Goal: Task Accomplishment & Management: Complete application form

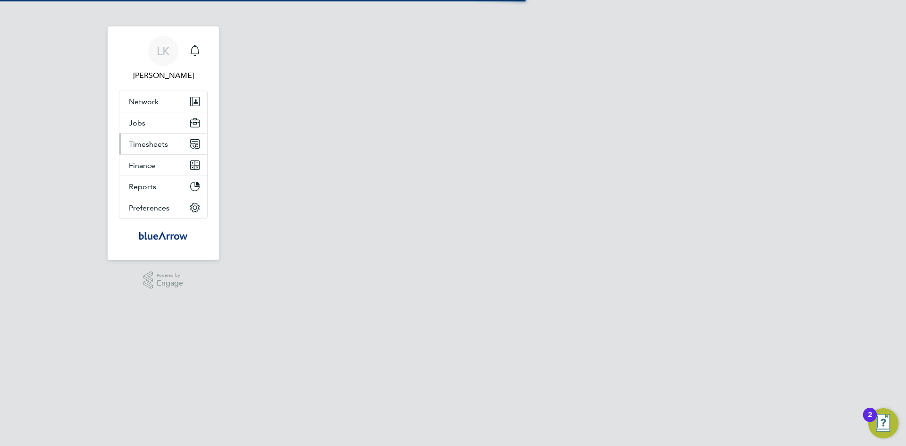
click at [149, 147] on span "Timesheets" at bounding box center [148, 144] width 39 height 9
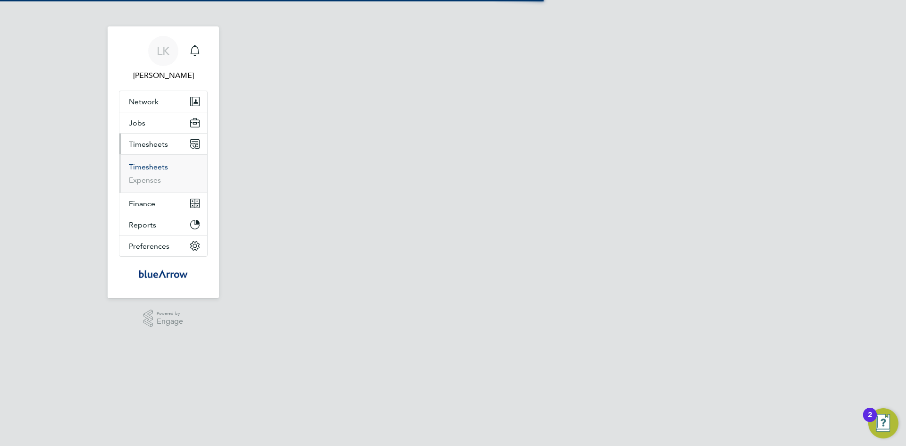
click at [151, 166] on link "Timesheets" at bounding box center [148, 166] width 39 height 9
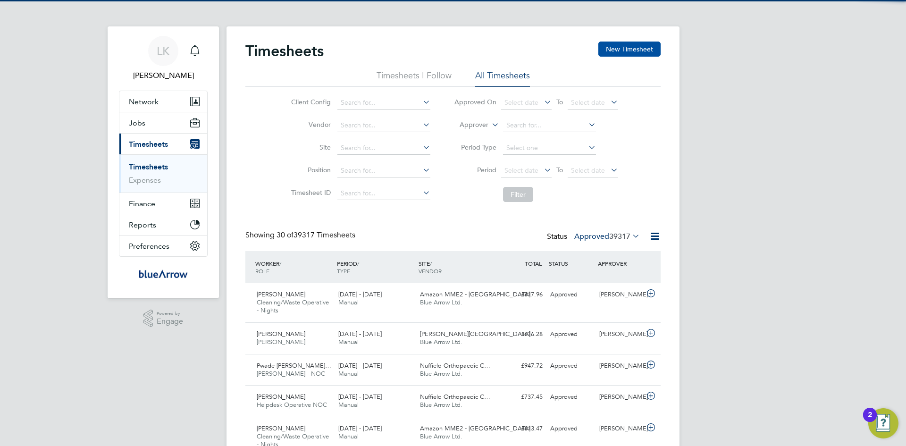
click at [627, 45] on button "New Timesheet" at bounding box center [629, 49] width 62 height 15
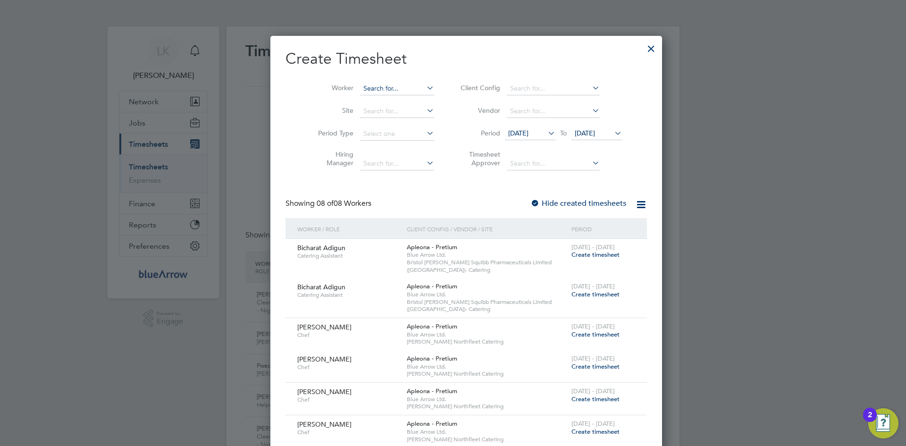
click at [360, 84] on input at bounding box center [397, 88] width 74 height 13
paste input "[PERSON_NAME]"
type input "[PERSON_NAME]"
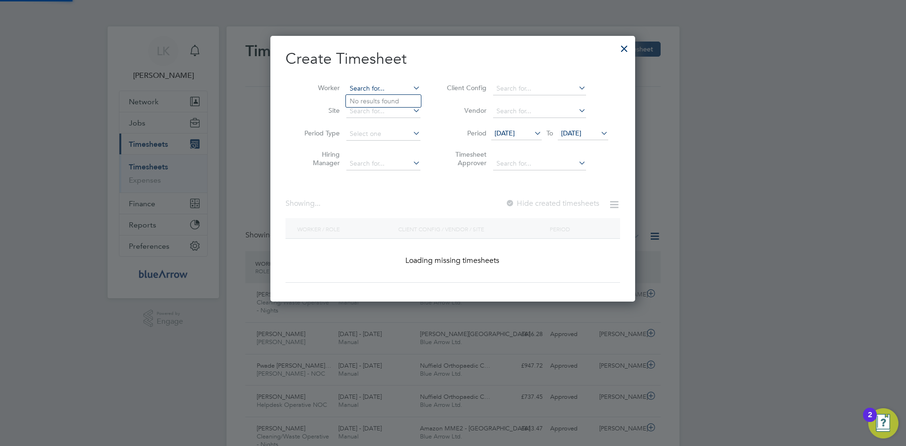
click at [362, 86] on input at bounding box center [383, 88] width 74 height 13
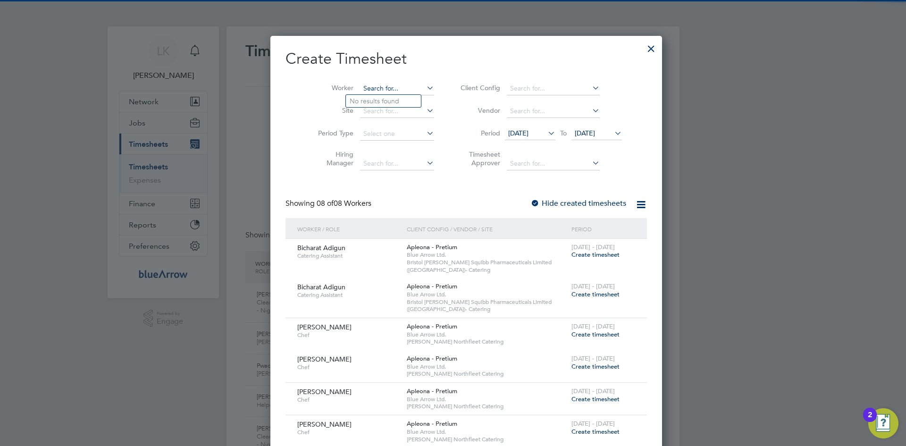
click at [362, 86] on input at bounding box center [397, 88] width 74 height 13
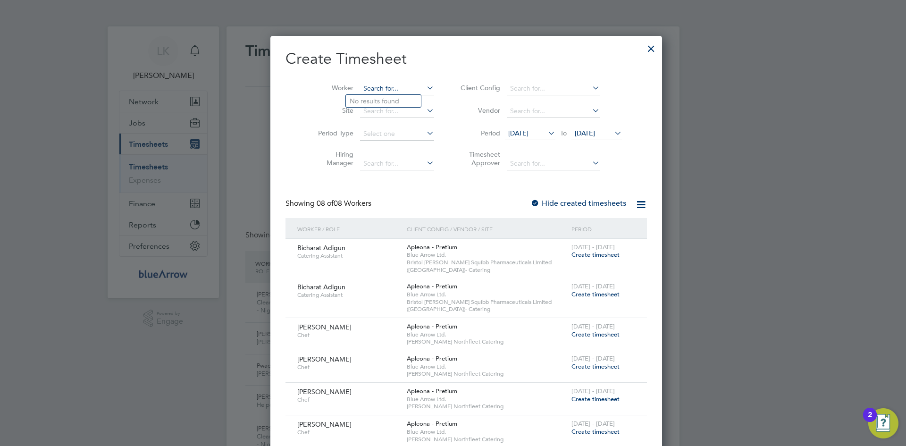
paste input "[PERSON_NAME]"
type input "[PERSON_NAME]"
click at [372, 104] on li "Amaka Nwajana" at bounding box center [383, 101] width 75 height 13
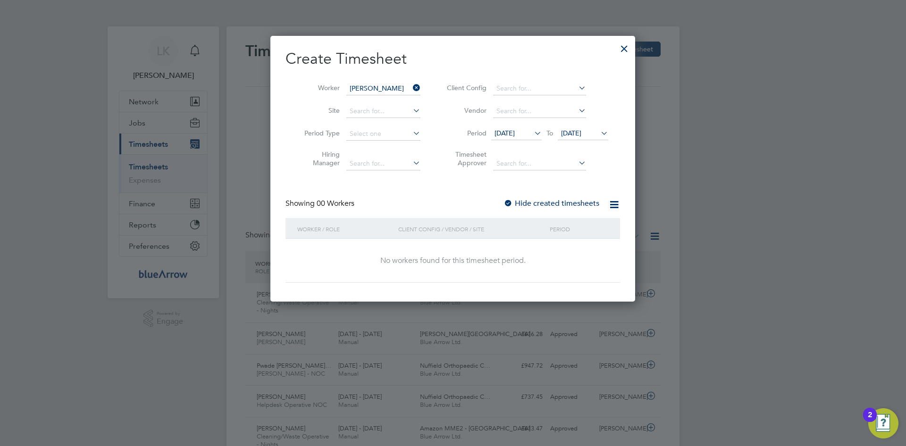
click at [513, 134] on span "[DATE]" at bounding box center [504, 133] width 20 height 8
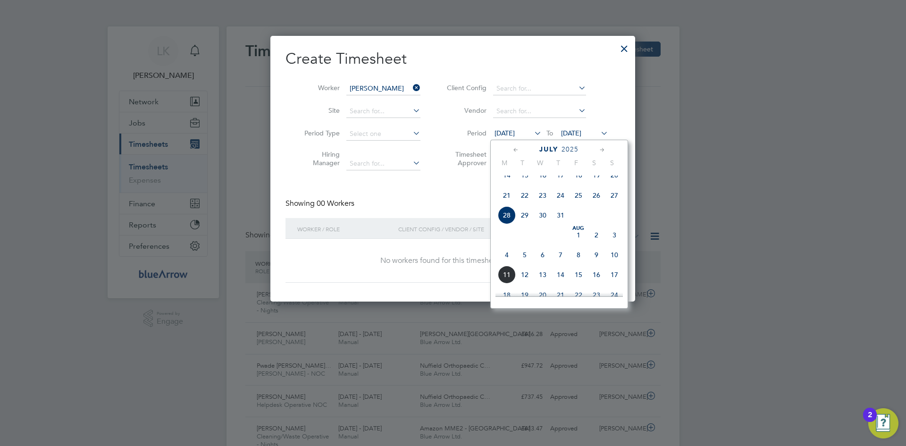
click at [509, 264] on span "4" at bounding box center [507, 255] width 18 height 18
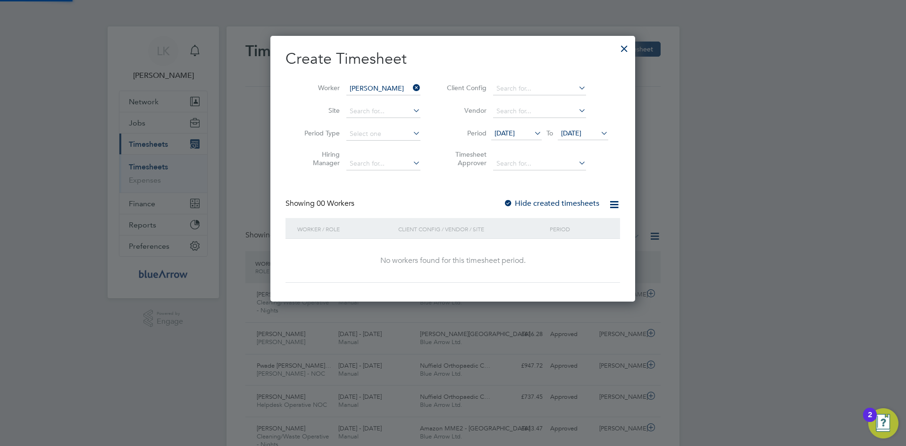
click at [575, 134] on span "[DATE]" at bounding box center [571, 133] width 20 height 8
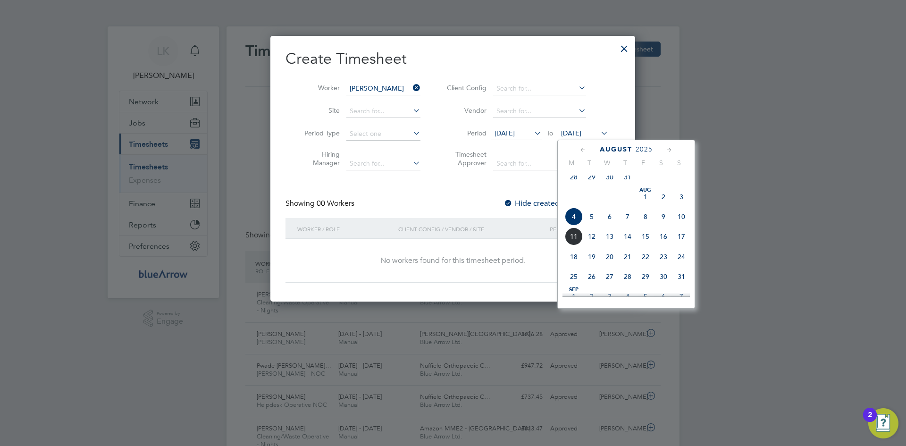
click at [679, 224] on span "10" at bounding box center [681, 217] width 18 height 18
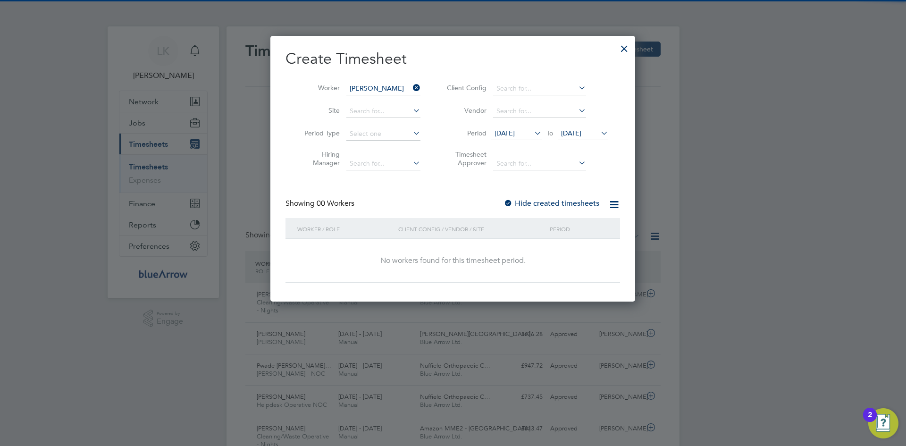
click at [522, 199] on div "Hide created timesheets" at bounding box center [552, 204] width 98 height 10
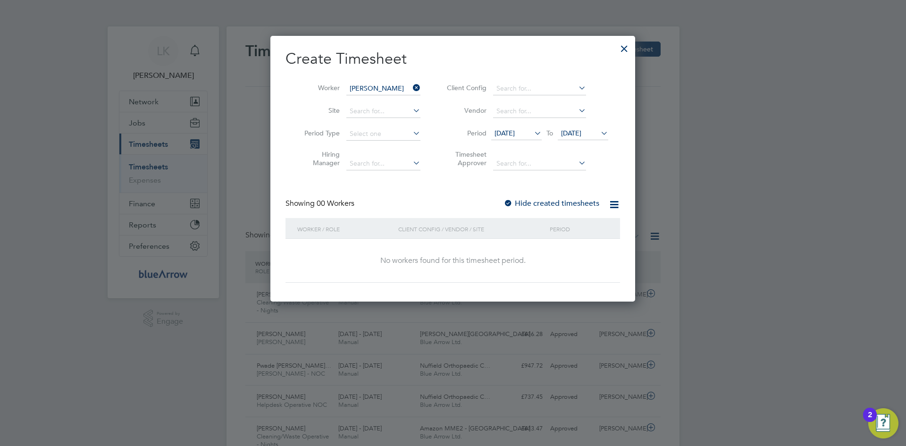
click at [528, 202] on label "Hide created timesheets" at bounding box center [551, 203] width 96 height 9
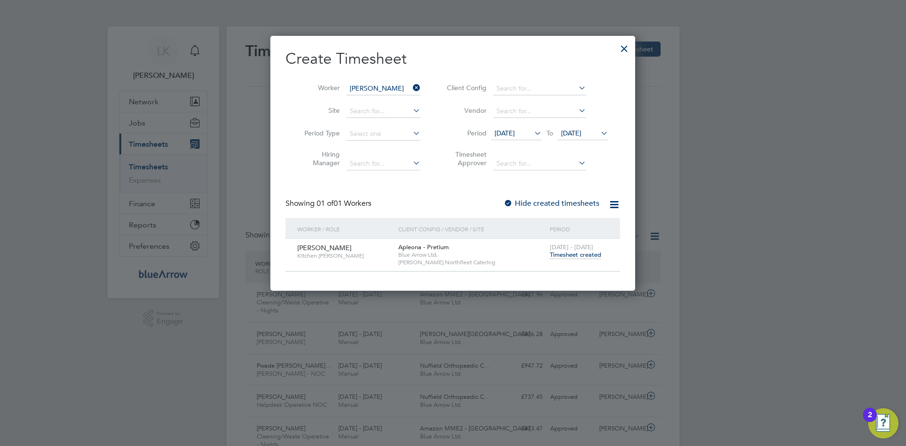
click at [559, 254] on span "Timesheet created" at bounding box center [575, 254] width 51 height 8
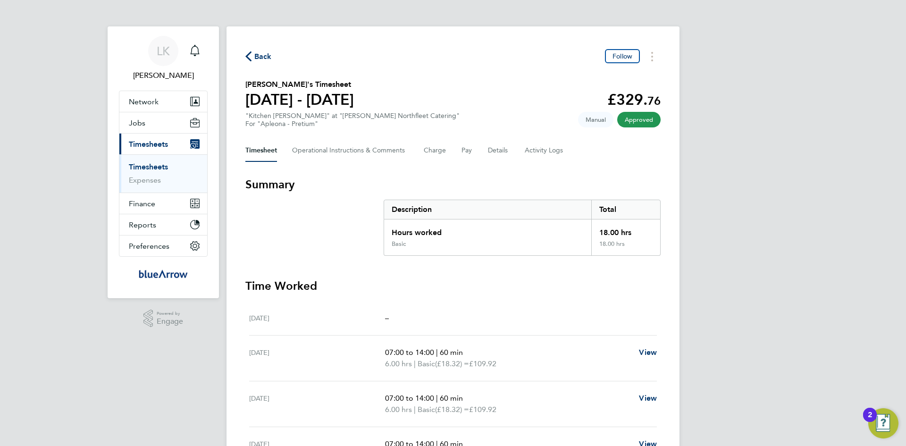
click at [267, 55] on span "Back" at bounding box center [262, 56] width 17 height 11
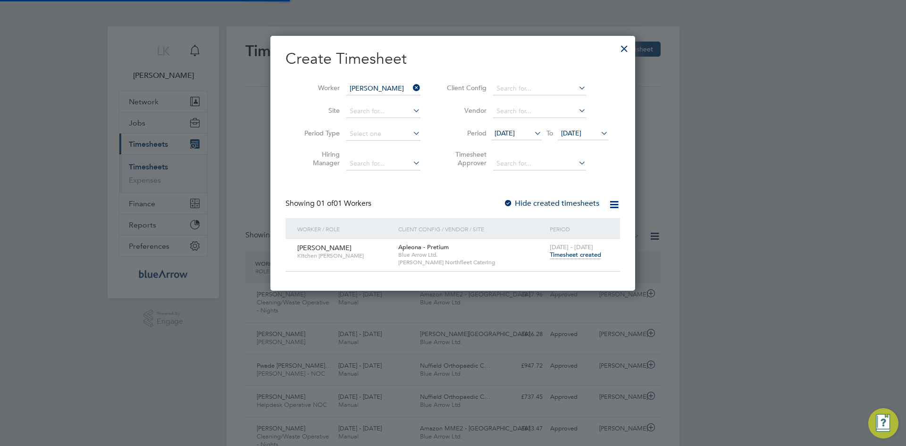
scroll to position [24, 82]
click at [411, 87] on icon at bounding box center [411, 87] width 0 height 13
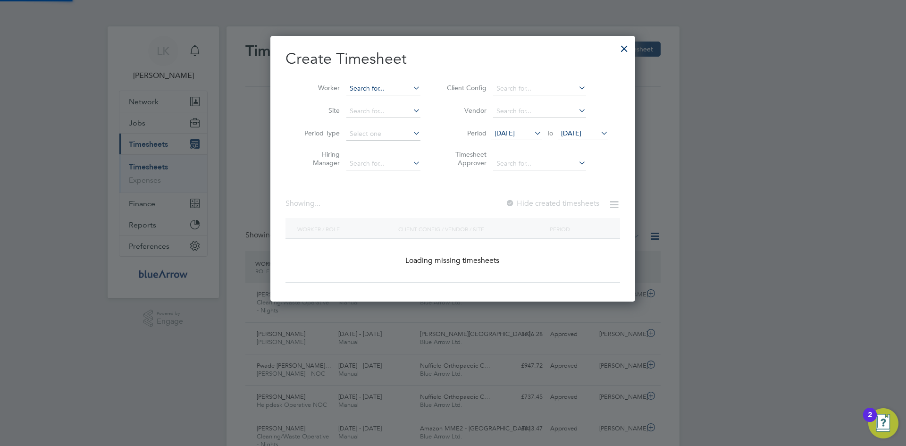
click at [375, 83] on input at bounding box center [383, 88] width 74 height 13
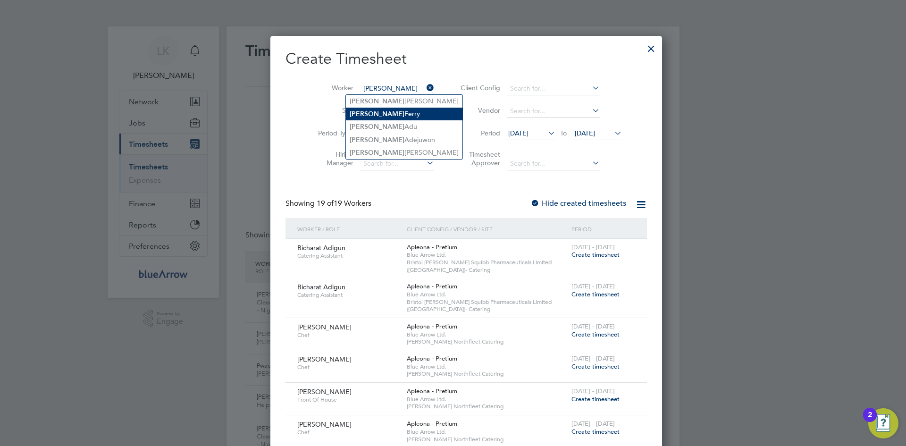
click at [373, 112] on li "[PERSON_NAME]" at bounding box center [404, 114] width 117 height 13
type input "[PERSON_NAME]"
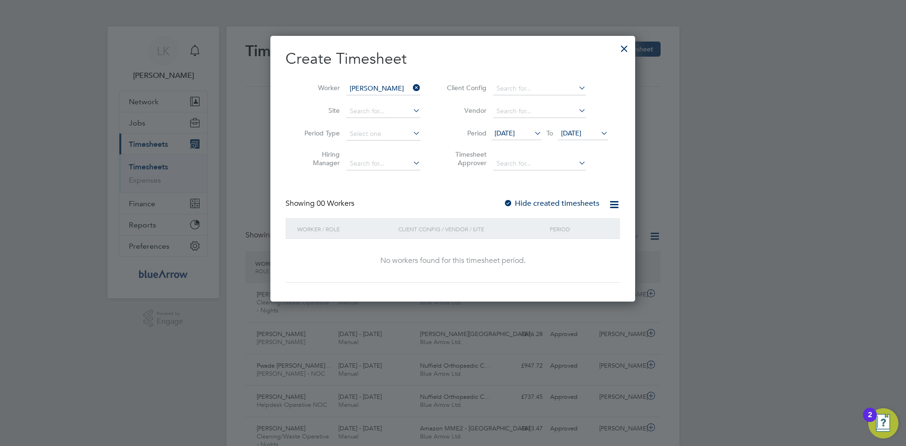
click at [529, 202] on label "Hide created timesheets" at bounding box center [551, 203] width 96 height 9
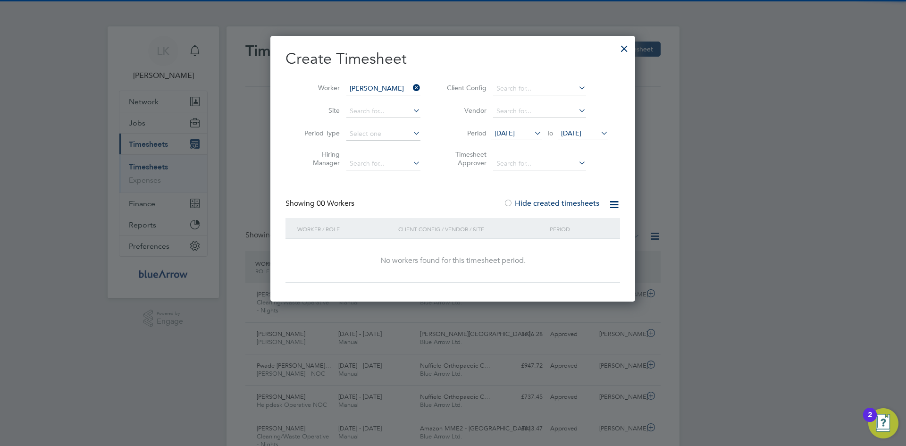
click at [529, 202] on label "Hide created timesheets" at bounding box center [551, 203] width 96 height 9
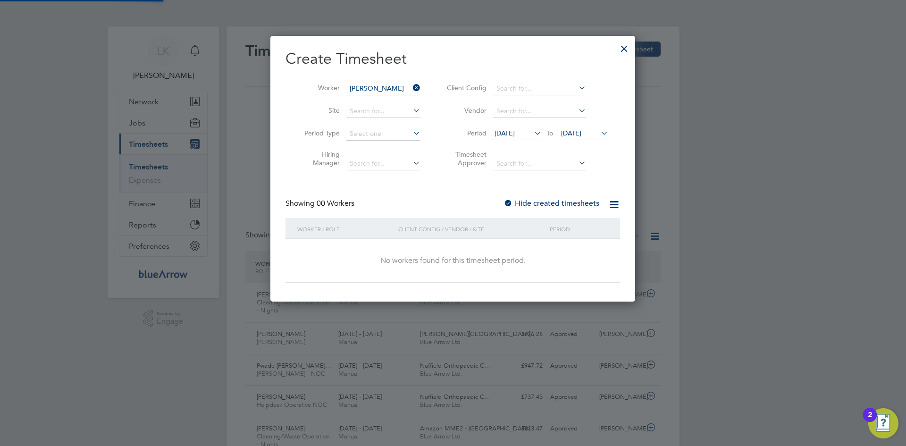
click at [529, 202] on label "Hide created timesheets" at bounding box center [551, 203] width 96 height 9
click at [411, 88] on icon at bounding box center [411, 87] width 0 height 13
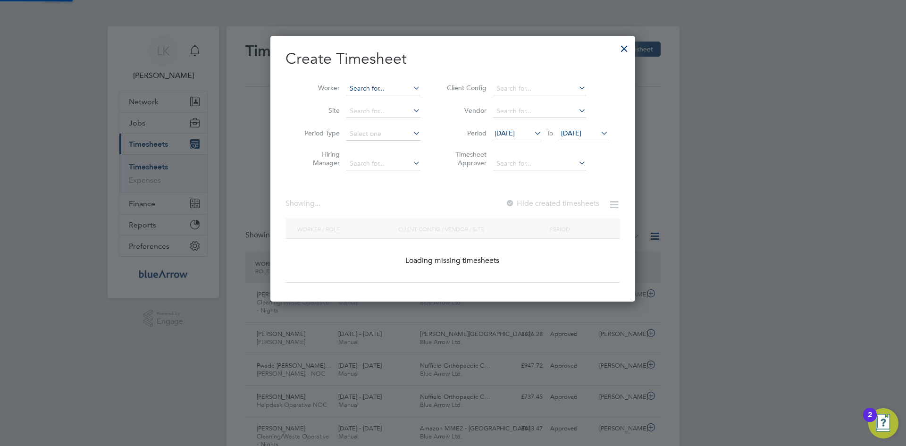
click at [379, 91] on input at bounding box center [383, 88] width 74 height 13
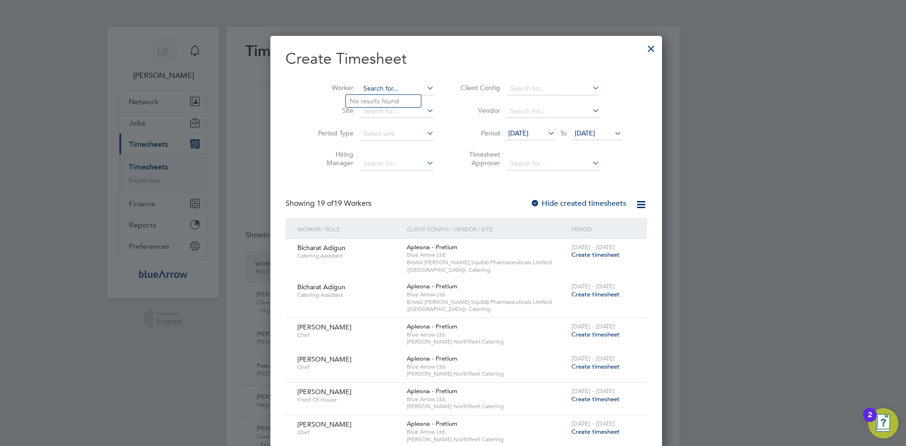
paste input "[PERSON_NAME] [PERSON_NAME]"
type input "[PERSON_NAME] [PERSON_NAME]"
click at [379, 91] on input at bounding box center [397, 88] width 74 height 13
paste input "[PERSON_NAME] [PERSON_NAME]"
click at [363, 87] on input "[PERSON_NAME] [PERSON_NAME]" at bounding box center [397, 88] width 74 height 13
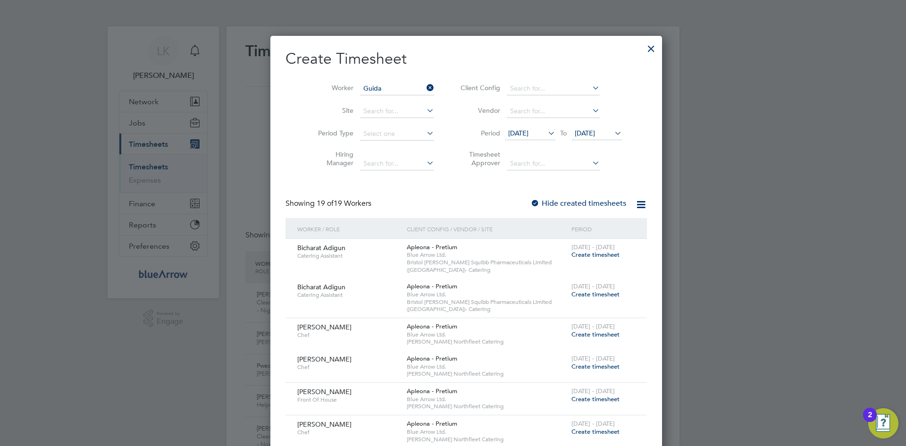
click at [375, 98] on li "Guida Ferrufino De Boyne" at bounding box center [386, 101] width 81 height 13
type input "[PERSON_NAME] [PERSON_NAME]"
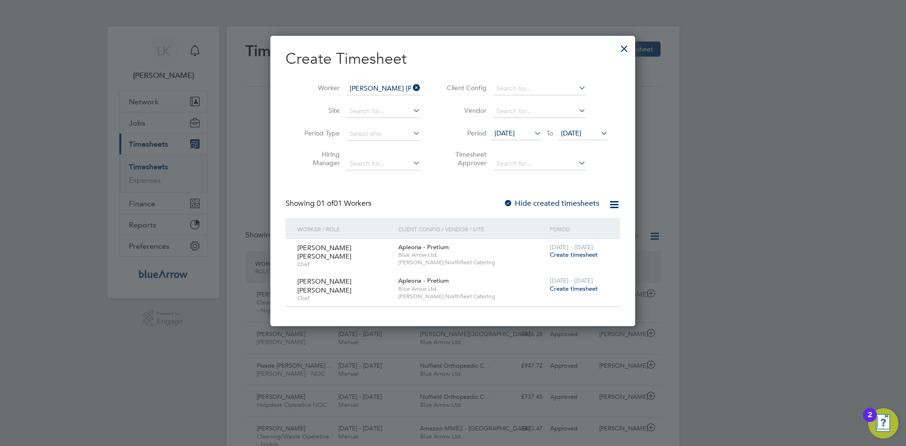
click at [557, 254] on span "Create timesheet" at bounding box center [574, 254] width 48 height 8
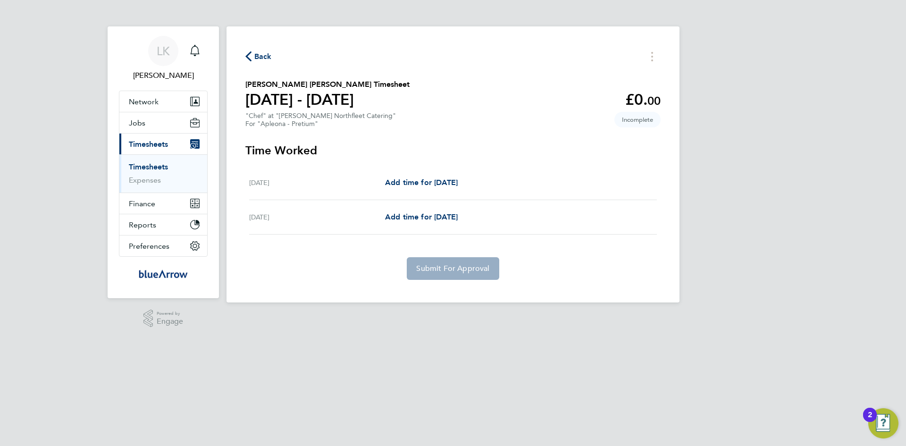
click at [259, 59] on span "Back" at bounding box center [262, 56] width 17 height 11
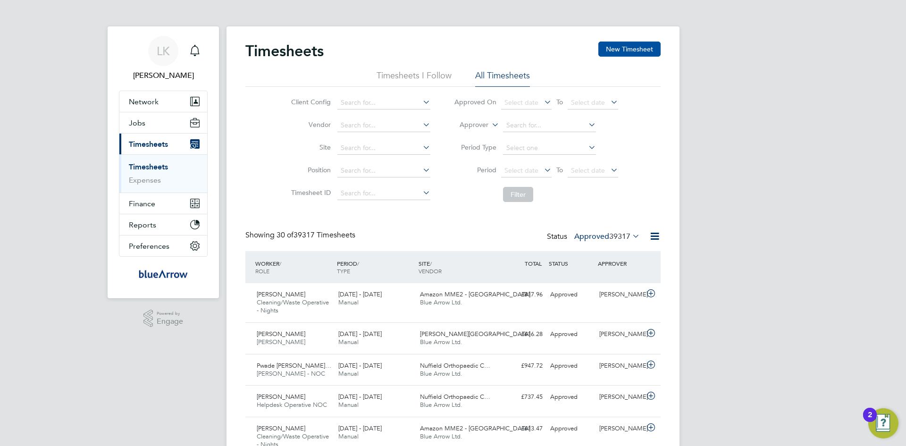
click at [616, 46] on button "New Timesheet" at bounding box center [629, 49] width 62 height 15
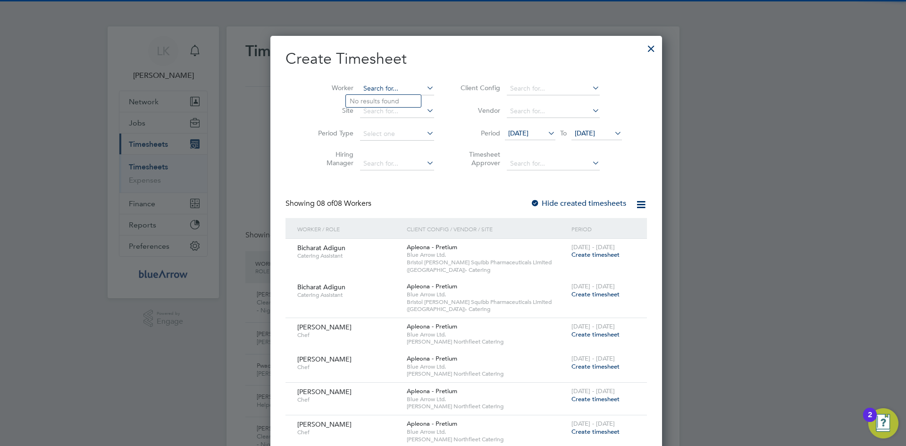
click at [375, 85] on input at bounding box center [397, 88] width 74 height 13
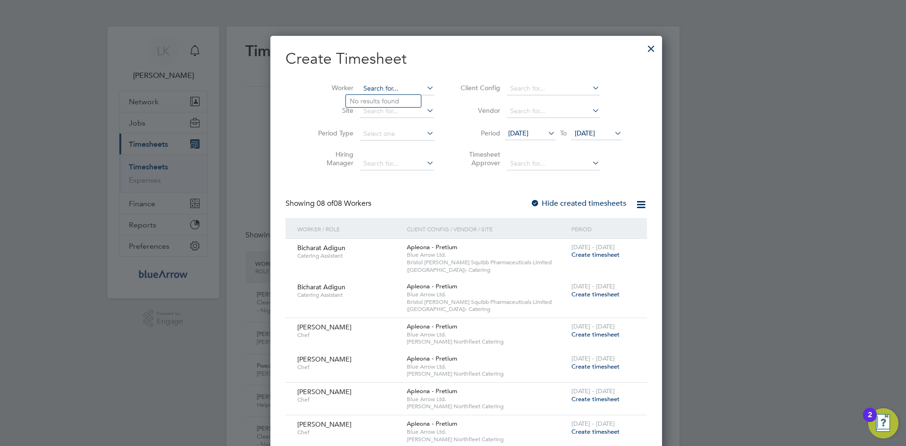
paste input "[PERSON_NAME] [PERSON_NAME]"
click at [364, 88] on input "[PERSON_NAME] [PERSON_NAME]" at bounding box center [397, 88] width 74 height 13
click at [363, 100] on b "Guida" at bounding box center [359, 101] width 19 height 8
type input "[PERSON_NAME] [PERSON_NAME]"
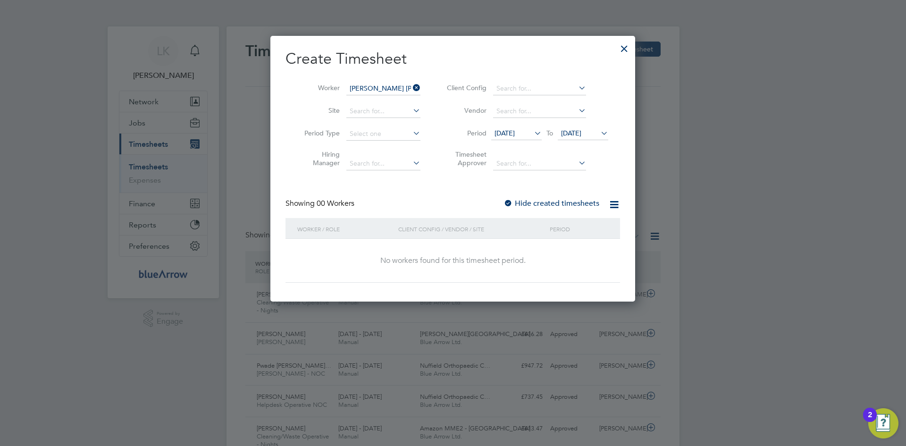
click at [533, 203] on label "Hide created timesheets" at bounding box center [551, 203] width 96 height 9
click at [503, 135] on span "[DATE]" at bounding box center [504, 133] width 20 height 8
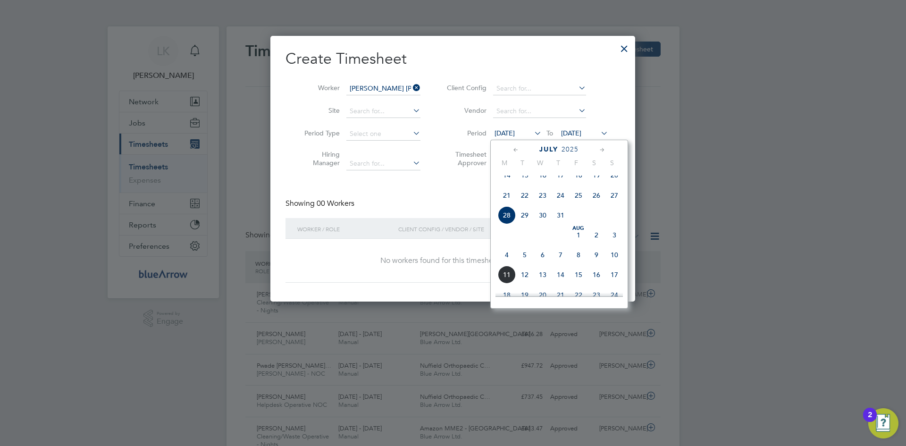
click at [509, 264] on span "4" at bounding box center [507, 255] width 18 height 18
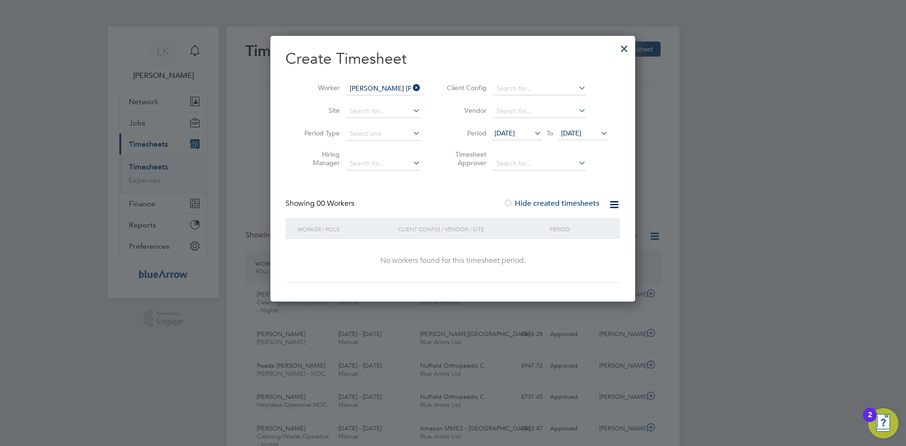
click at [581, 132] on span "[DATE]" at bounding box center [571, 133] width 20 height 8
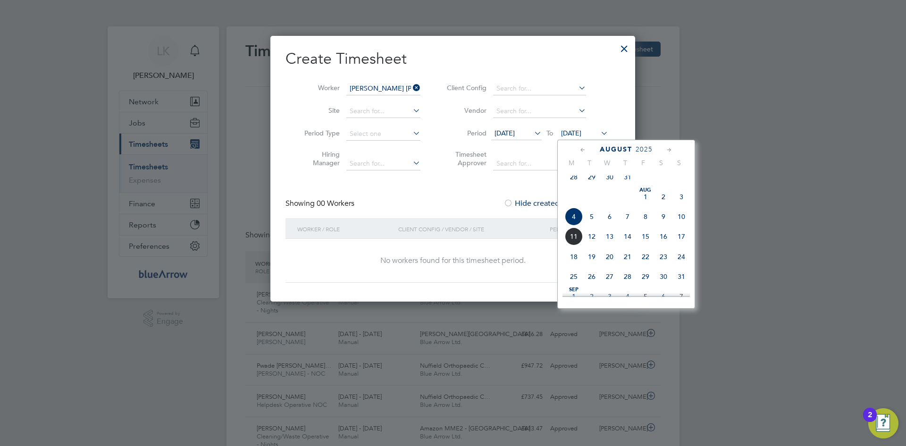
click at [680, 243] on span "17" at bounding box center [681, 236] width 18 height 18
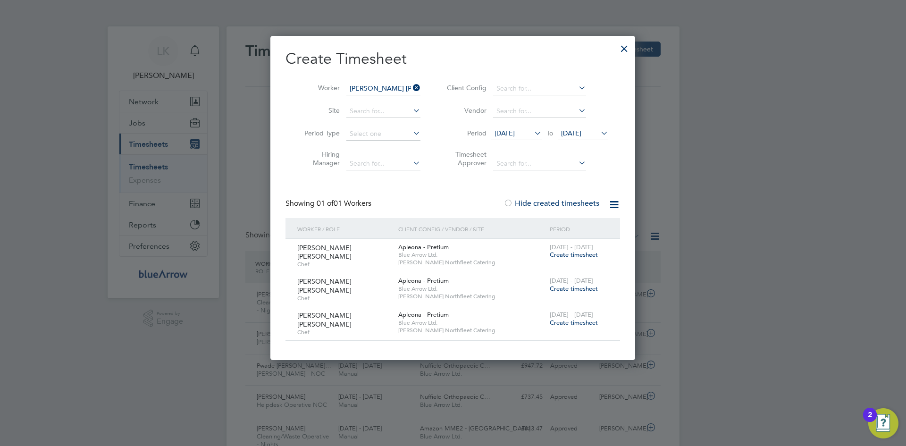
click at [562, 287] on span "Create timesheet" at bounding box center [574, 288] width 48 height 8
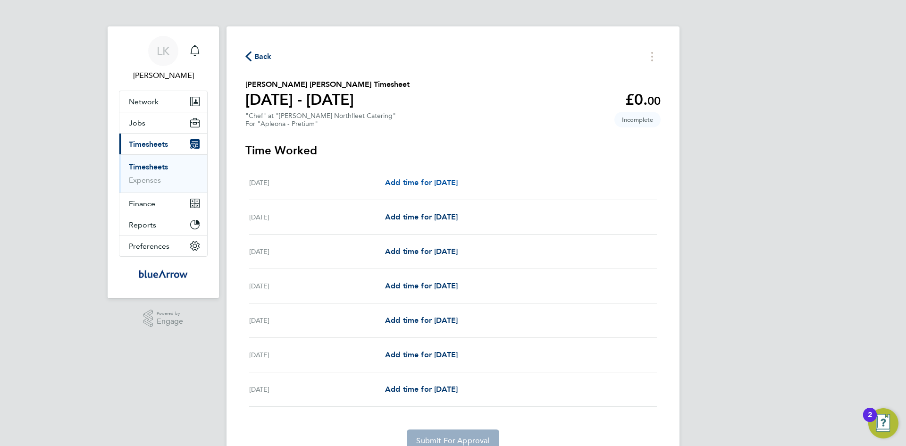
click at [410, 184] on span "Add time for [DATE]" at bounding box center [421, 182] width 73 height 9
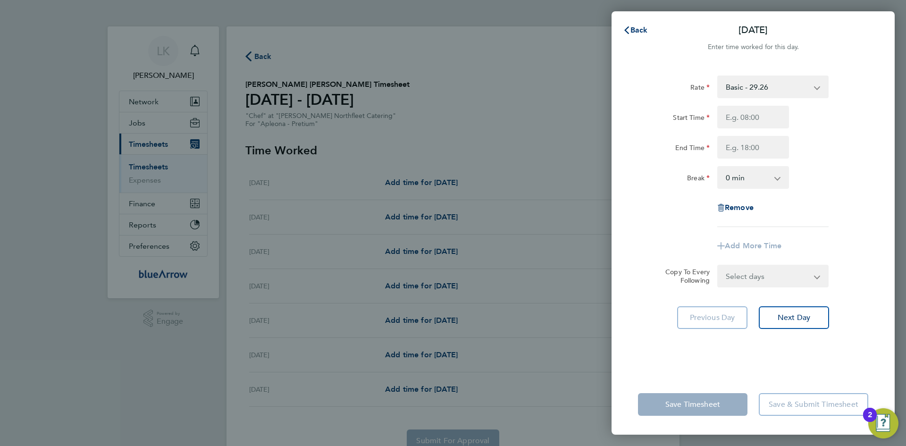
click at [753, 86] on select "Basic - 29.26 Sunday - 38.27 Saturday - 31.89" at bounding box center [767, 86] width 98 height 21
click at [732, 121] on input "Start Time" at bounding box center [753, 117] width 72 height 23
type input "06:00"
type input "14:00"
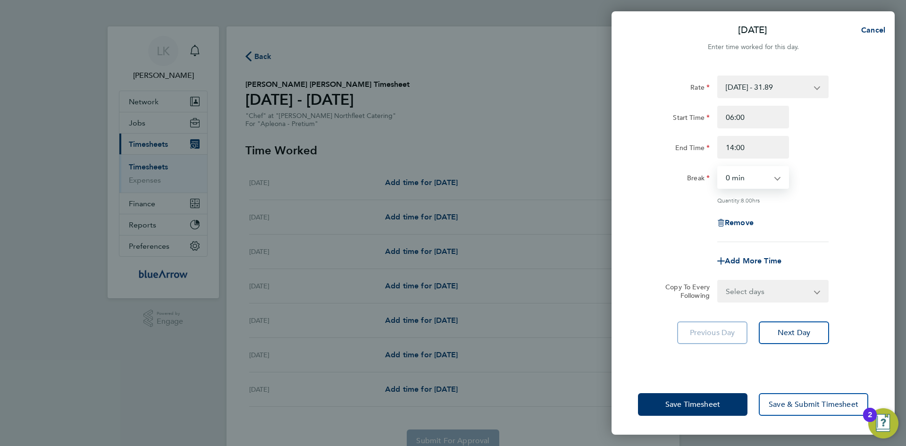
select select "30"
click at [789, 333] on span "Next Day" at bounding box center [793, 332] width 33 height 9
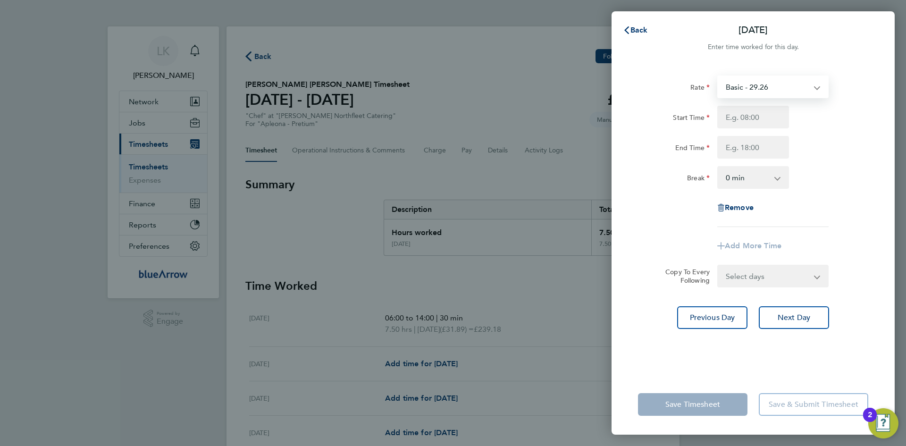
click at [732, 85] on select "Basic - 29.26 Sunday - 38.27 Saturday - 31.89" at bounding box center [767, 86] width 98 height 21
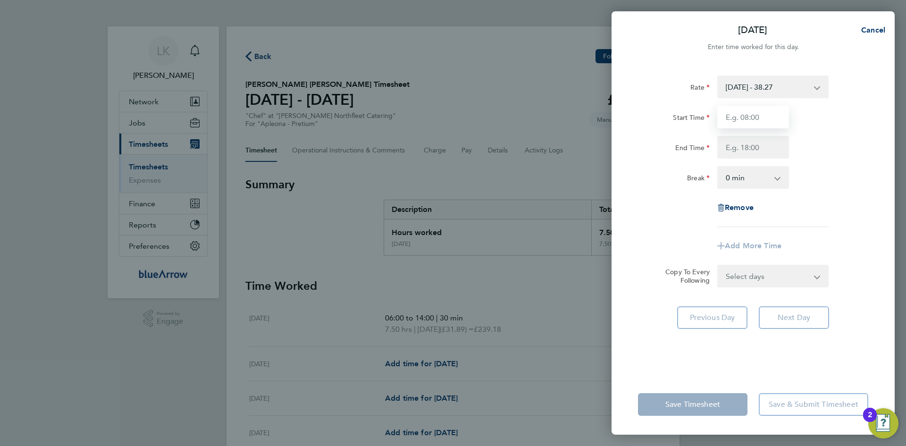
click at [740, 120] on input "Start Time" at bounding box center [753, 117] width 72 height 23
type input "06:00"
type input "14:00"
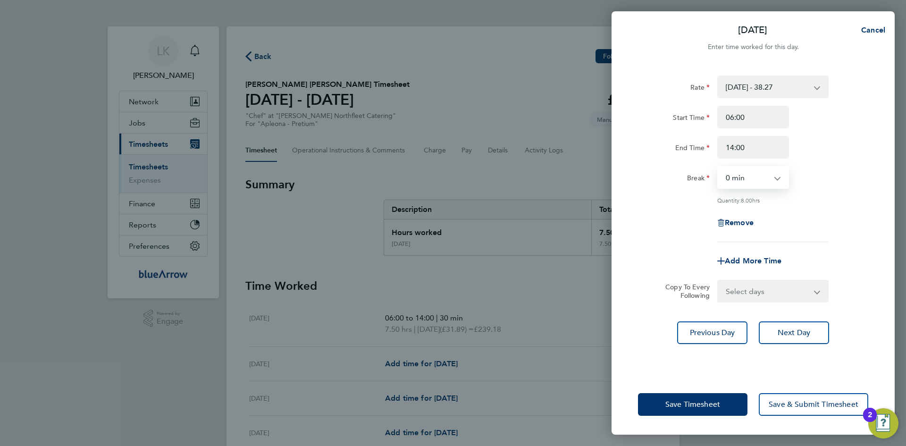
select select "30"
click at [786, 405] on span "Save & Submit Timesheet" at bounding box center [813, 404] width 90 height 9
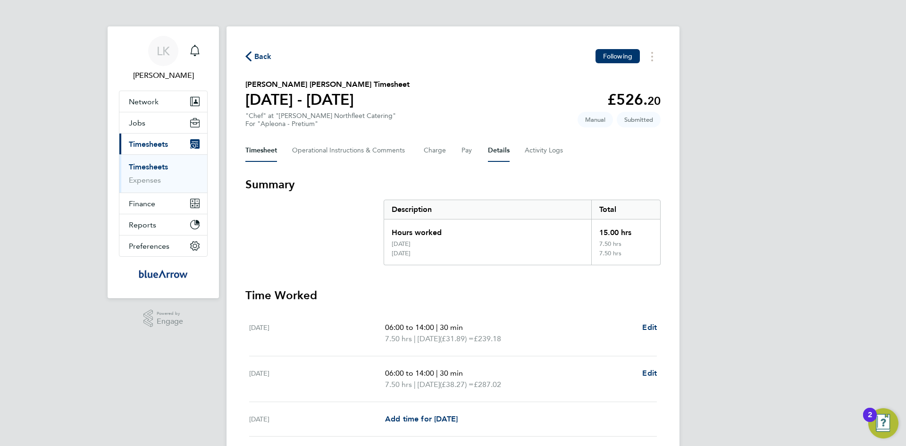
drag, startPoint x: 504, startPoint y: 152, endPoint x: 500, endPoint y: 166, distance: 13.9
click at [504, 152] on button "Details" at bounding box center [499, 150] width 22 height 23
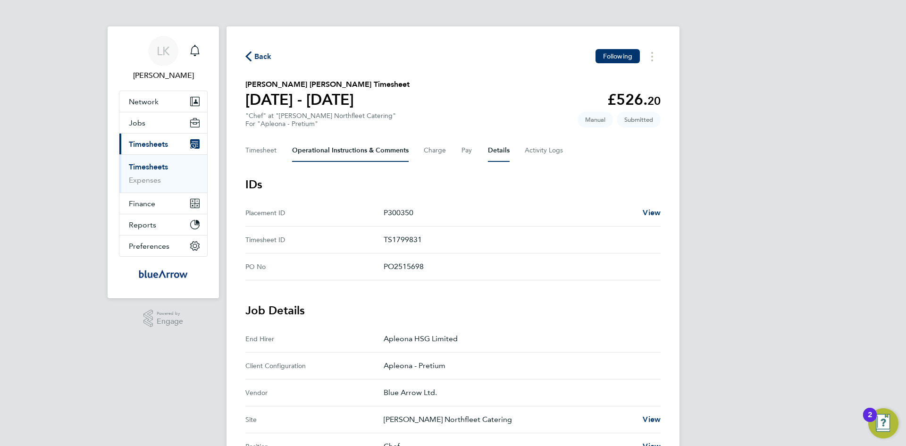
click at [309, 154] on Comments-tab "Operational Instructions & Comments" at bounding box center [350, 150] width 117 height 23
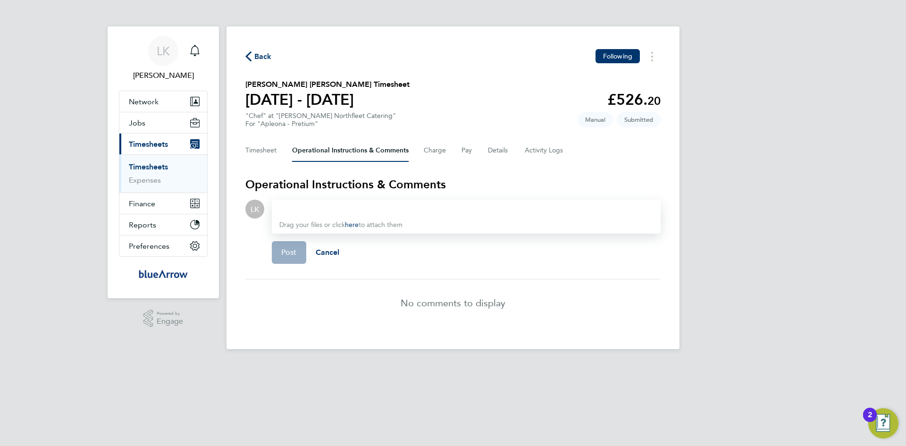
click at [304, 209] on div at bounding box center [466, 208] width 374 height 11
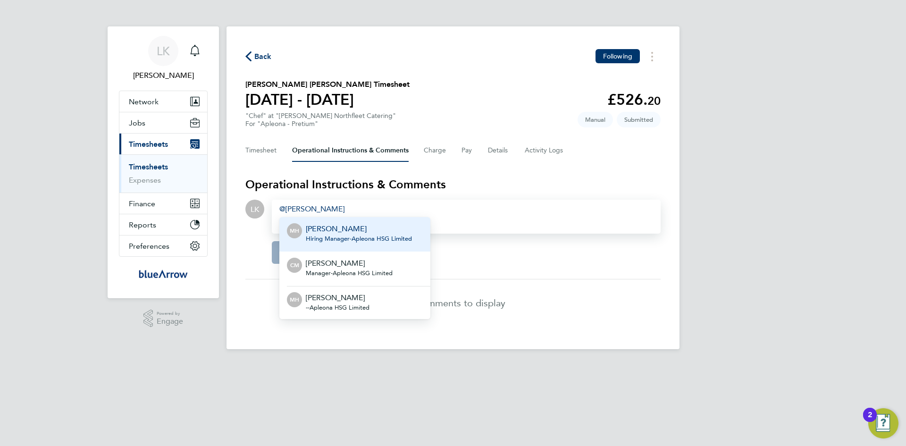
click at [334, 230] on p "[PERSON_NAME]" at bounding box center [359, 228] width 106 height 11
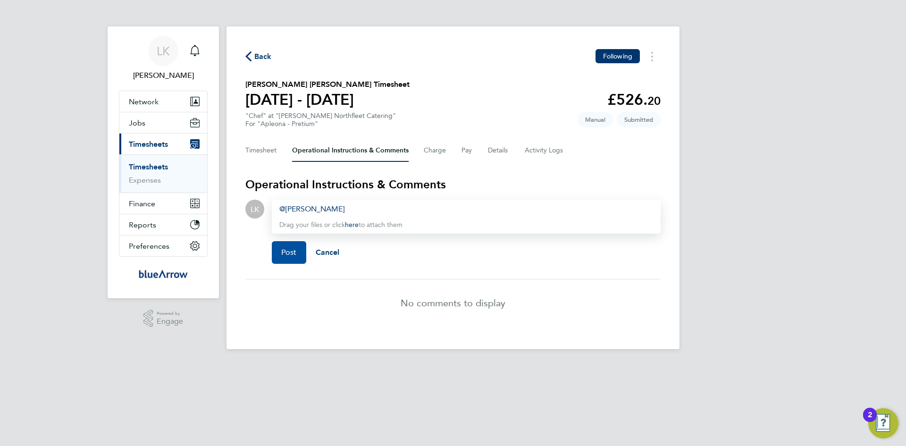
click at [283, 250] on span "Post" at bounding box center [289, 252] width 16 height 9
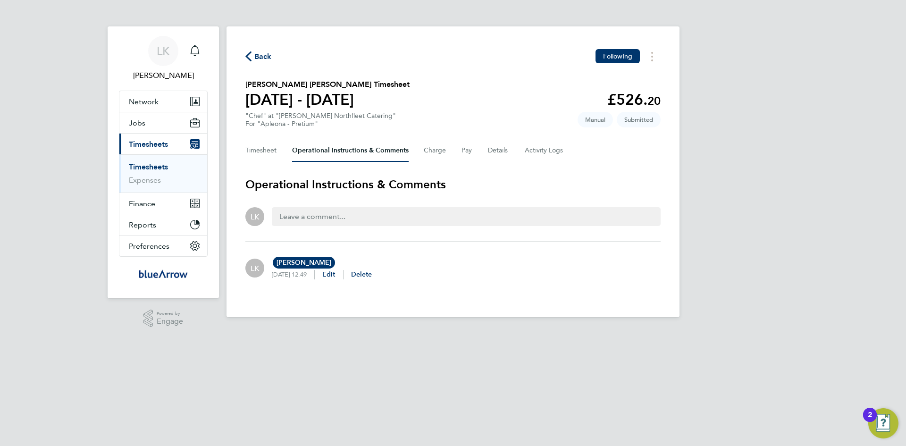
click at [262, 55] on span "Back" at bounding box center [262, 56] width 17 height 11
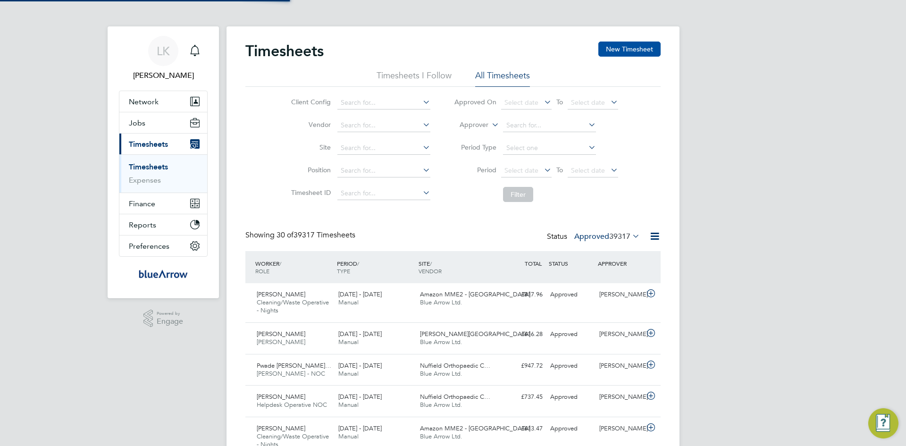
scroll to position [24, 82]
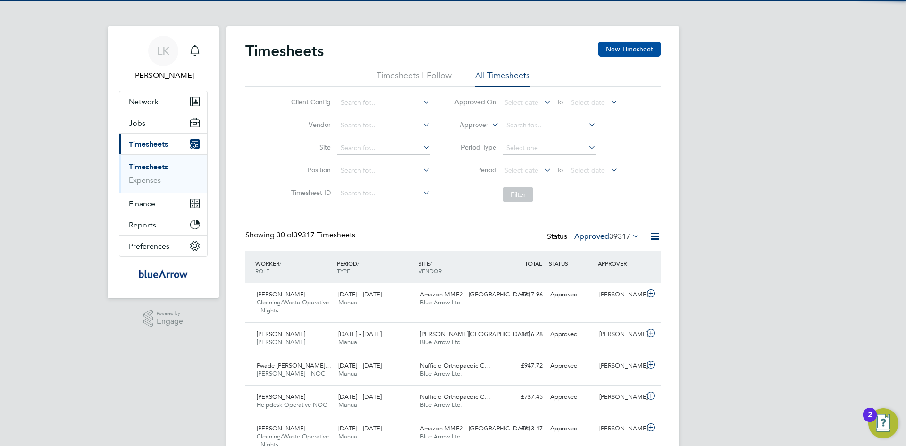
click at [610, 50] on button "New Timesheet" at bounding box center [629, 49] width 62 height 15
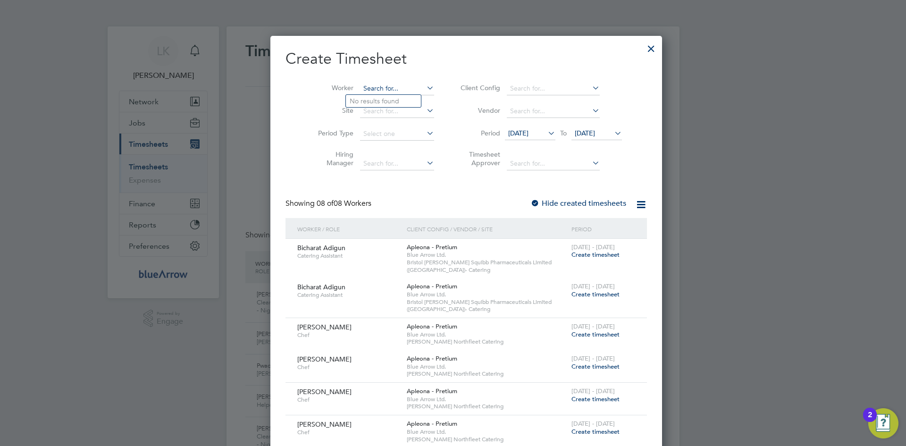
click at [360, 87] on input at bounding box center [397, 88] width 74 height 13
paste input "[PERSON_NAME]"
type input "[PERSON_NAME]"
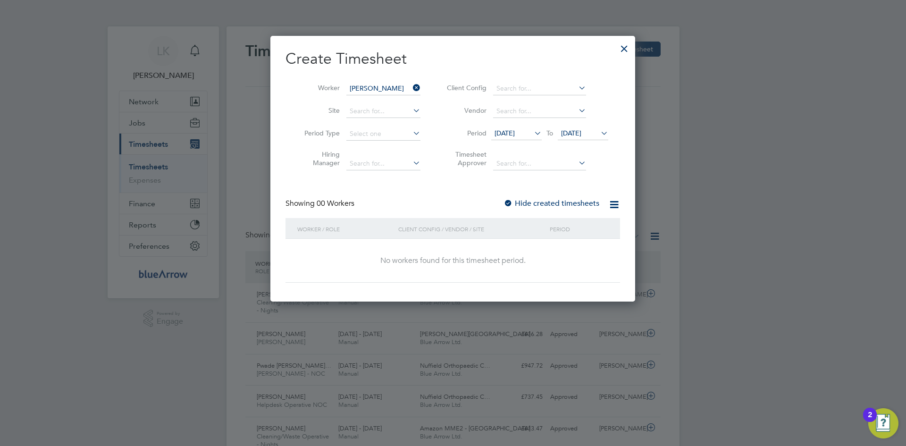
click at [331, 82] on li "Worker Silpa Rapuru" at bounding box center [358, 88] width 147 height 23
click at [364, 88] on input at bounding box center [383, 88] width 74 height 13
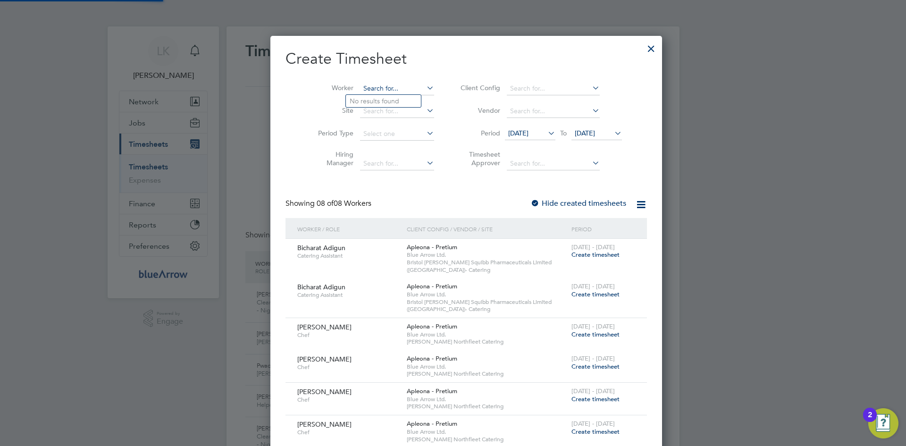
paste input "[PERSON_NAME]"
type input "[PERSON_NAME]"
click at [367, 102] on b "Rapuru" at bounding box center [378, 101] width 22 height 8
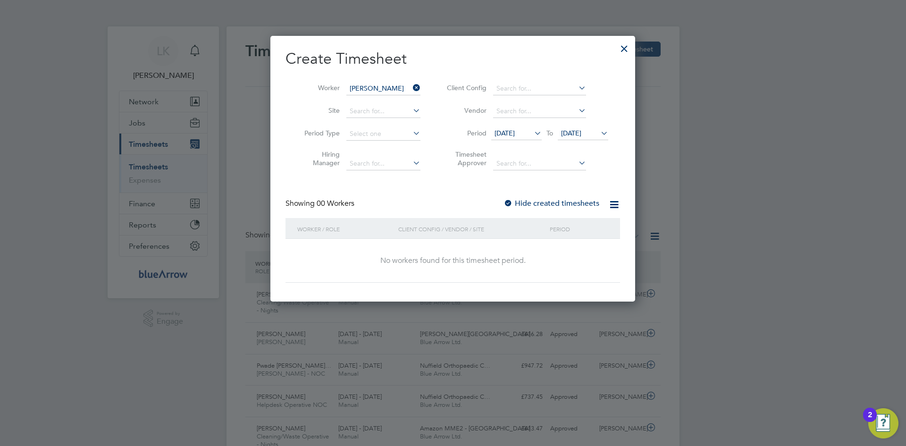
click at [506, 134] on span "[DATE]" at bounding box center [504, 133] width 20 height 8
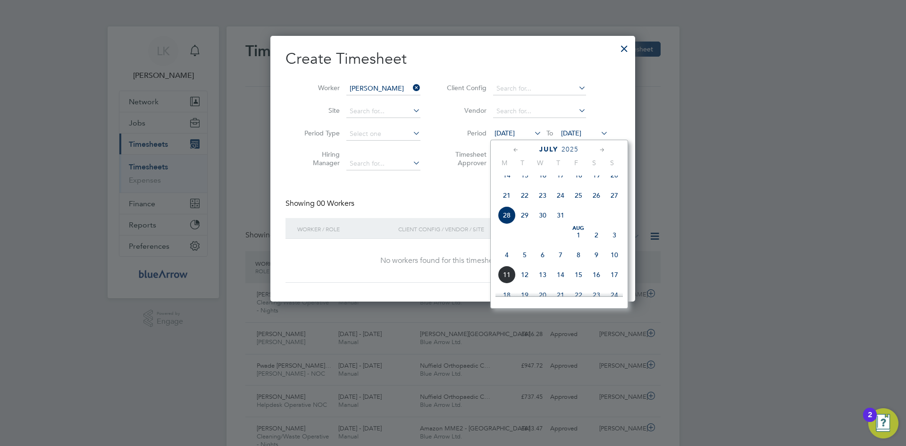
click at [506, 264] on span "4" at bounding box center [507, 255] width 18 height 18
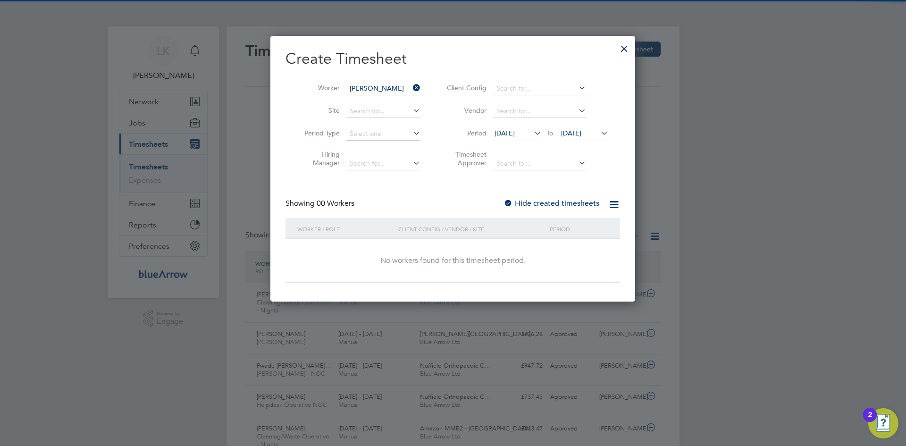
drag, startPoint x: 566, startPoint y: 129, endPoint x: 574, endPoint y: 133, distance: 8.7
click at [567, 129] on span "[DATE]" at bounding box center [571, 133] width 20 height 8
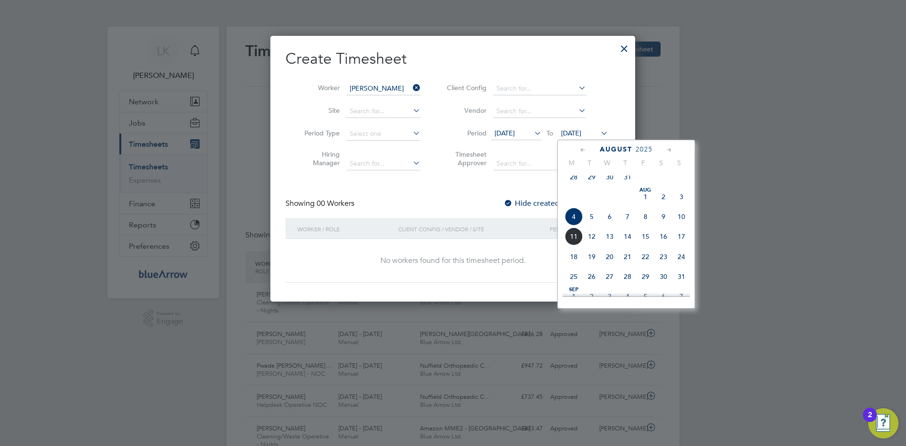
click at [682, 245] on span "17" at bounding box center [681, 236] width 18 height 18
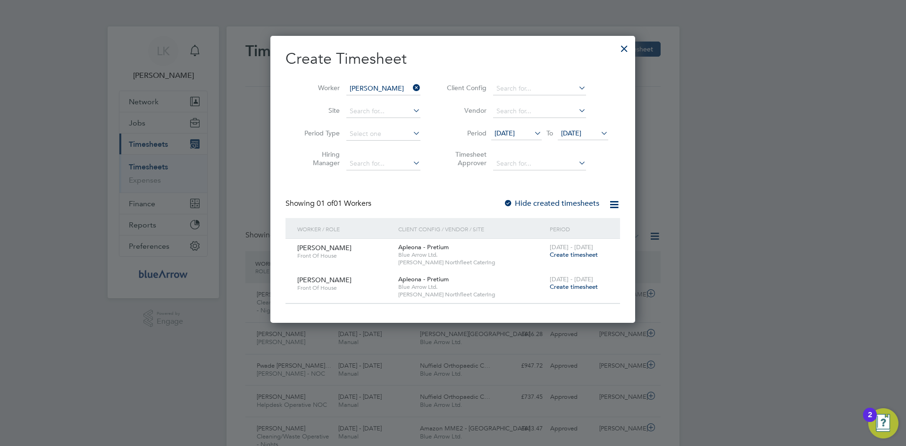
click at [505, 200] on div at bounding box center [507, 203] width 9 height 9
click at [568, 253] on span "Create timesheet" at bounding box center [574, 254] width 48 height 8
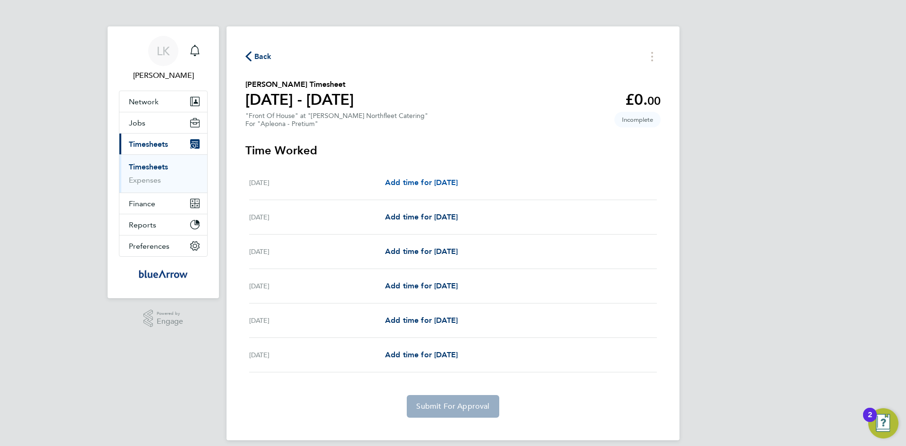
click at [413, 185] on span "Add time for [DATE]" at bounding box center [421, 182] width 73 height 9
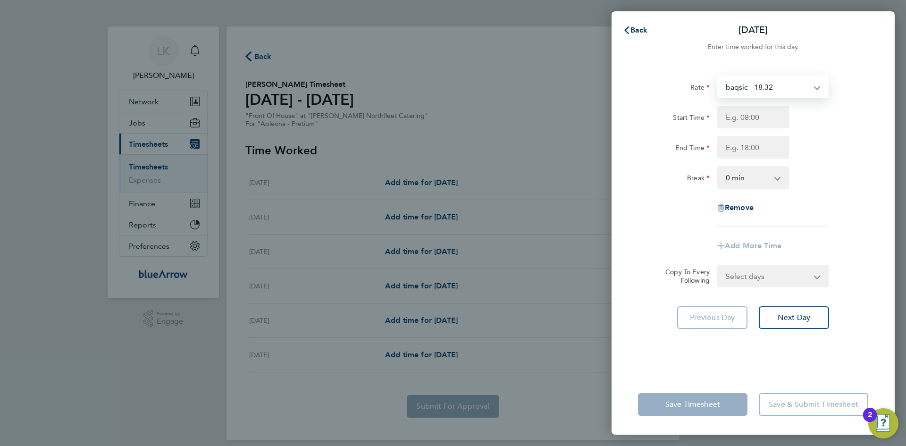
click at [753, 89] on select "baqsic - 18.32" at bounding box center [767, 86] width 98 height 21
click at [753, 88] on select "baqsic - 18.32" at bounding box center [767, 86] width 98 height 21
click at [763, 123] on input "Start Time" at bounding box center [753, 117] width 72 height 23
type input "10:00"
type input "14:00"
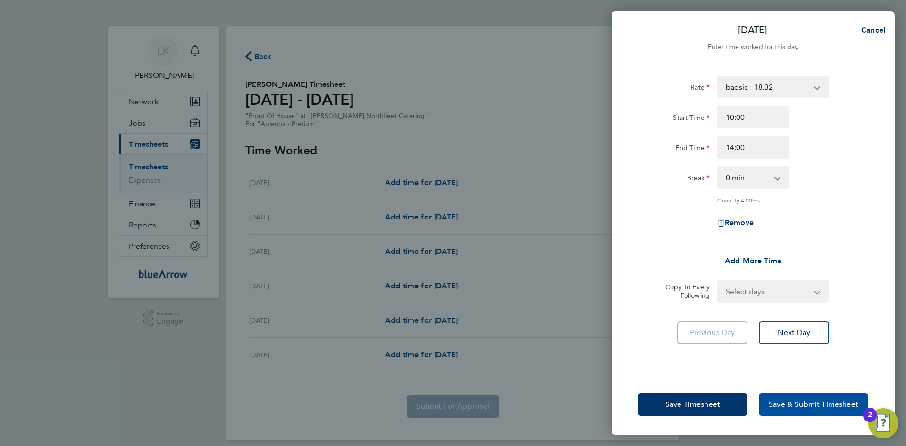
click at [804, 404] on span "Save & Submit Timesheet" at bounding box center [813, 404] width 90 height 9
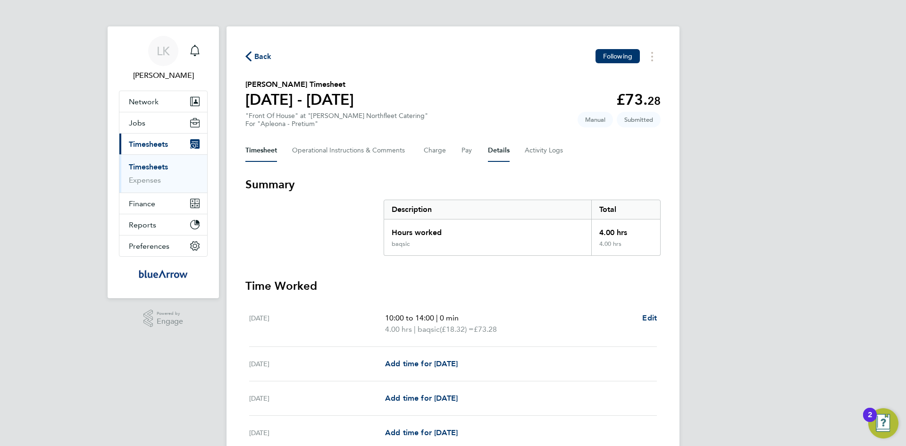
click at [492, 154] on button "Details" at bounding box center [499, 150] width 22 height 23
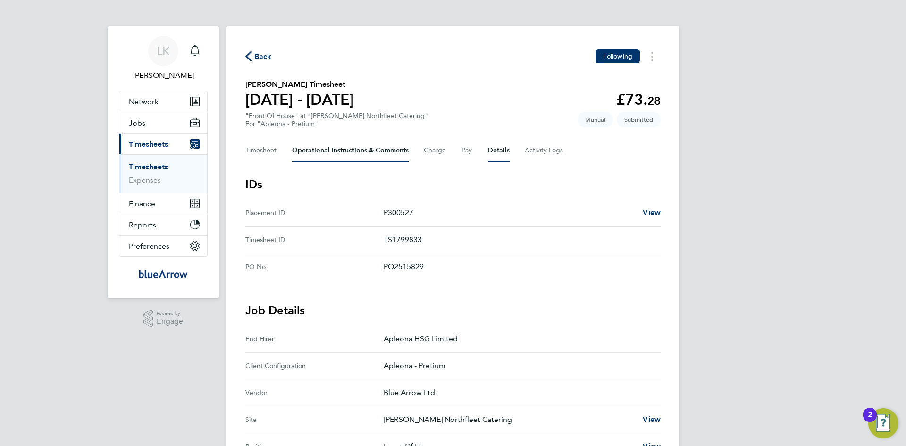
click at [301, 150] on Comments-tab "Operational Instructions & Comments" at bounding box center [350, 150] width 117 height 23
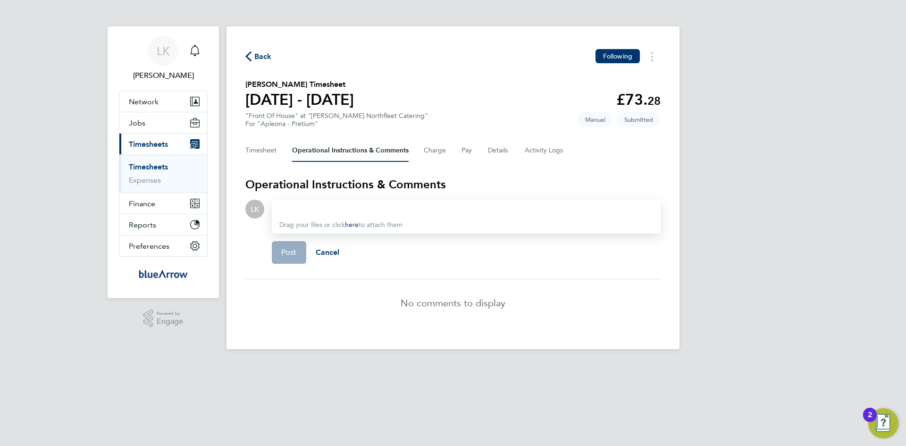
click at [315, 212] on div at bounding box center [466, 208] width 374 height 11
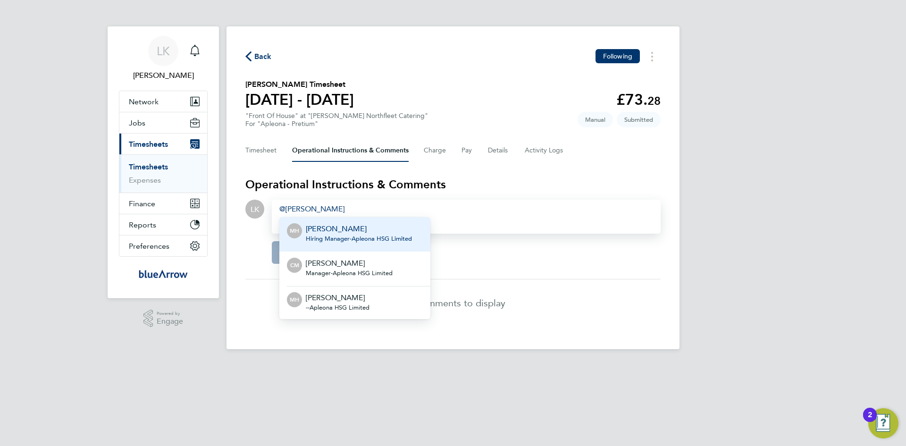
click at [306, 218] on li "MH Michael Hulme Hiring Manager - Apleona HSG Limited" at bounding box center [354, 234] width 151 height 34
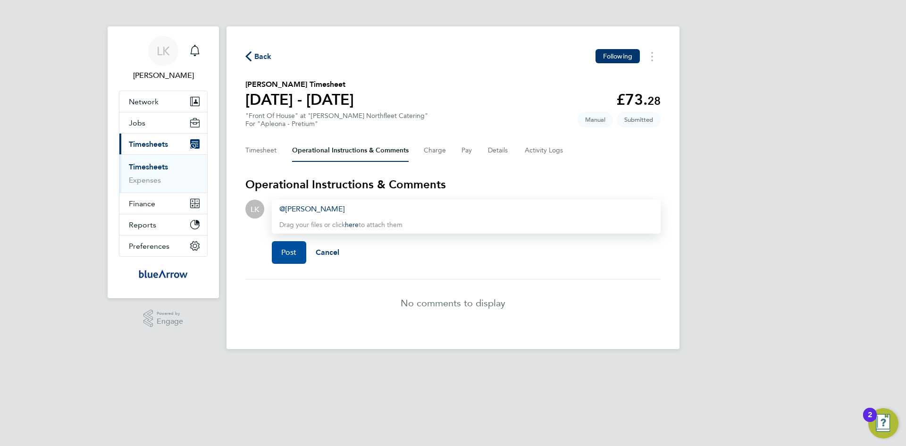
click at [287, 256] on span "Post" at bounding box center [289, 252] width 16 height 9
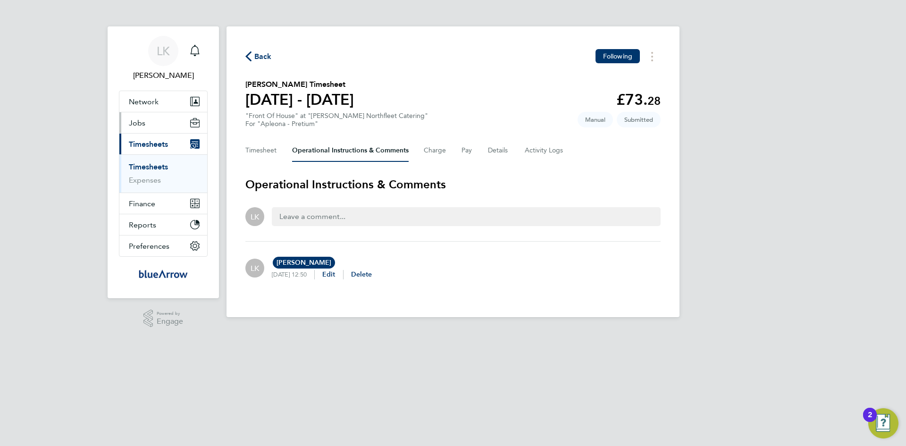
click at [140, 123] on span "Jobs" at bounding box center [137, 122] width 17 height 9
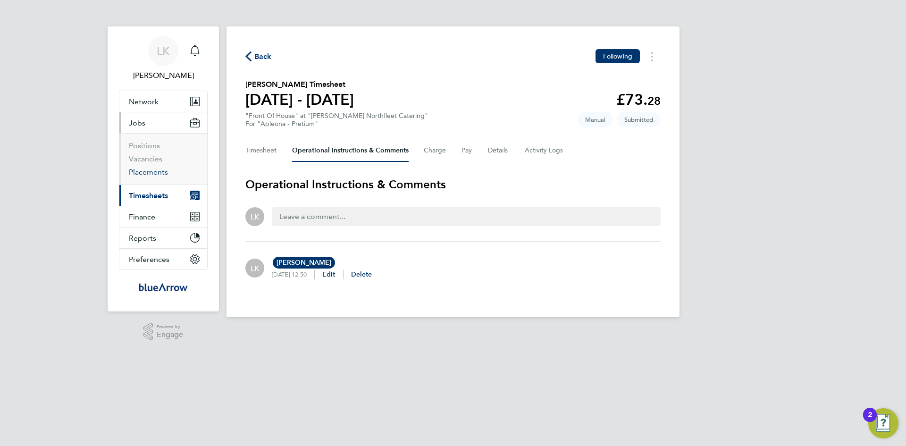
click at [141, 173] on link "Placements" at bounding box center [148, 171] width 39 height 9
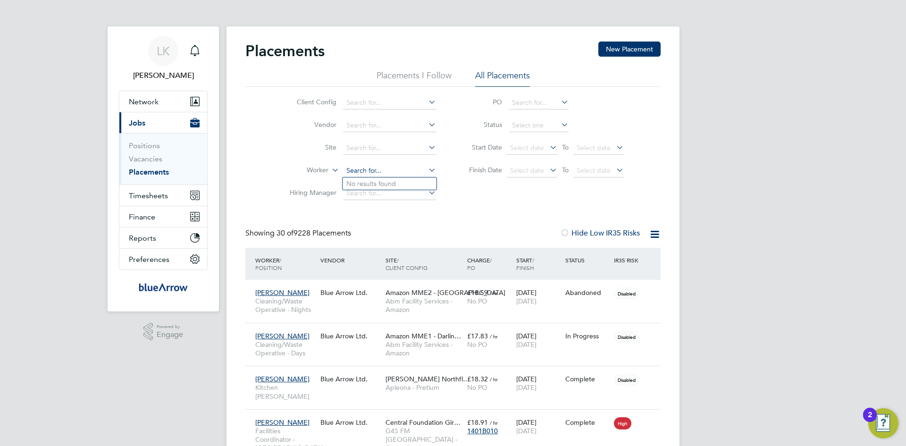
click at [351, 169] on input at bounding box center [389, 170] width 93 height 13
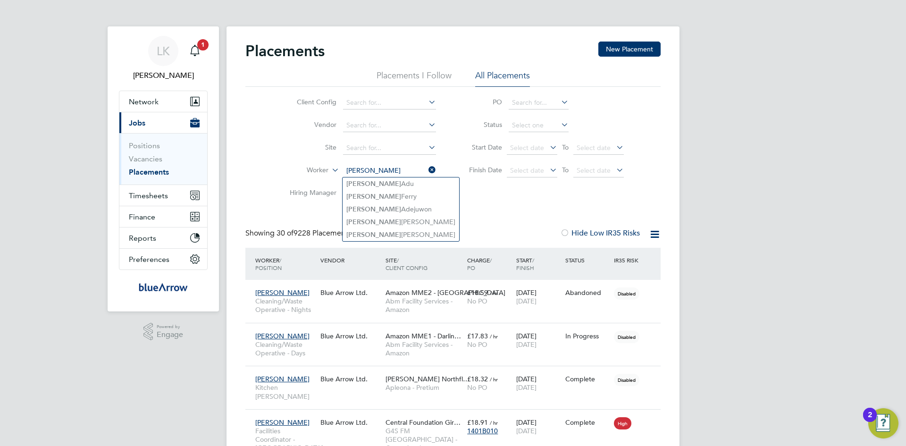
click at [352, 170] on input "bridget" at bounding box center [389, 170] width 93 height 13
click at [359, 196] on b "[PERSON_NAME]" at bounding box center [373, 196] width 55 height 8
type input "[PERSON_NAME]"
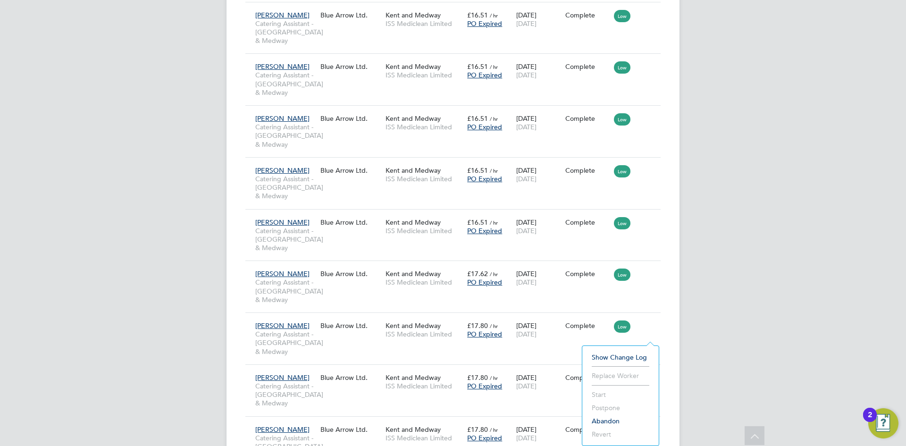
click at [598, 420] on li "Abandon" at bounding box center [620, 420] width 67 height 13
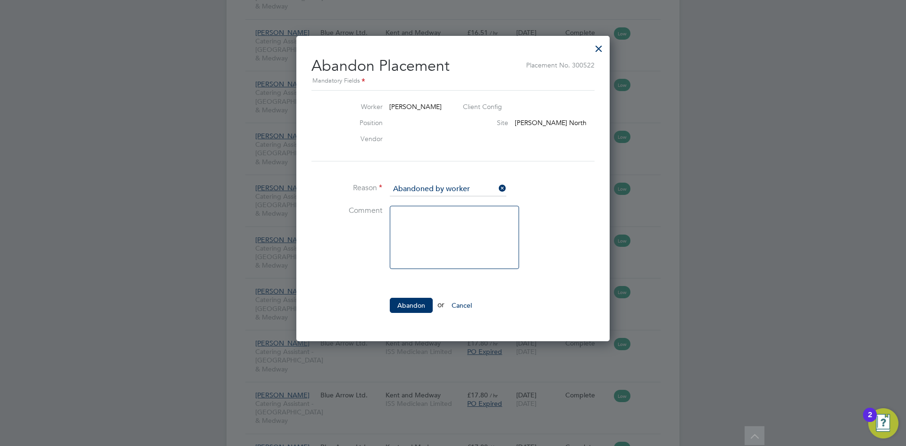
click at [599, 50] on div at bounding box center [598, 46] width 17 height 17
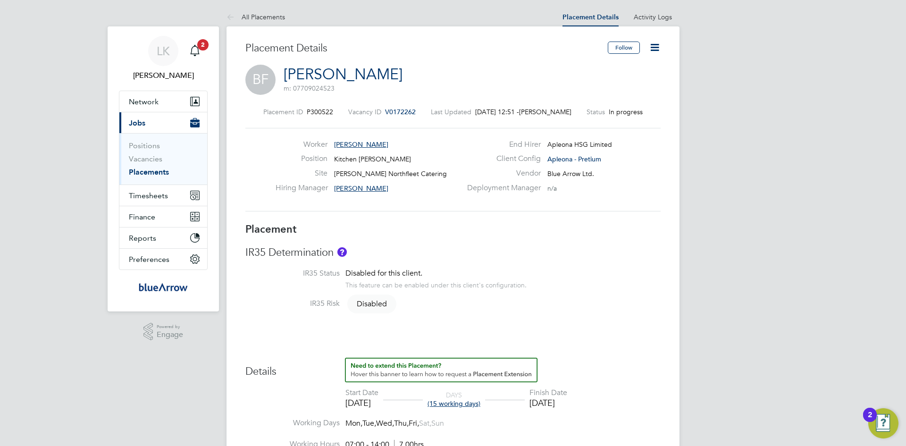
click at [655, 48] on icon at bounding box center [655, 48] width 12 height 12
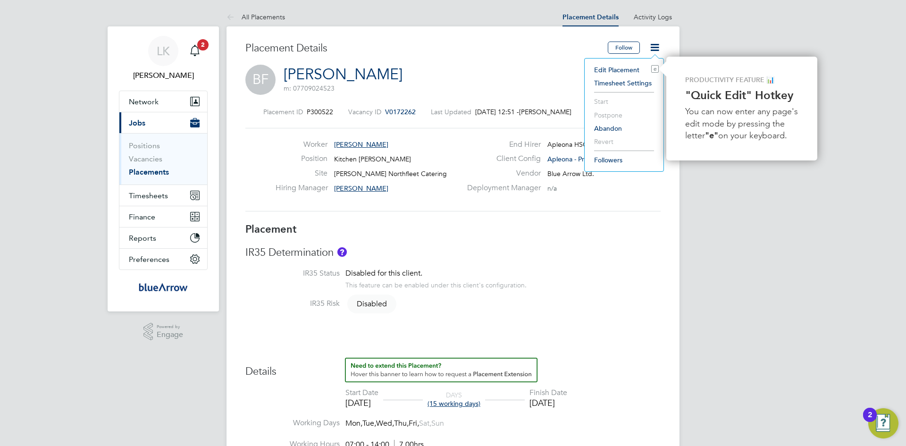
click at [606, 68] on li "Edit Placement e" at bounding box center [623, 69] width 69 height 13
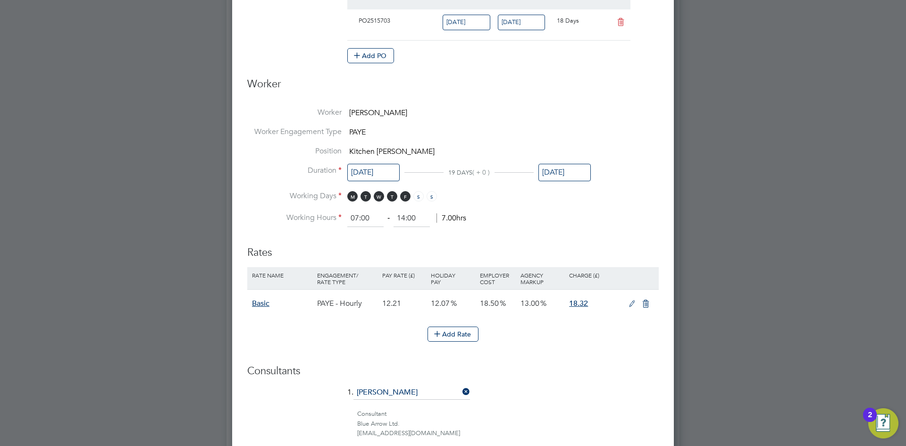
click at [367, 169] on input "[DATE]" at bounding box center [373, 172] width 52 height 17
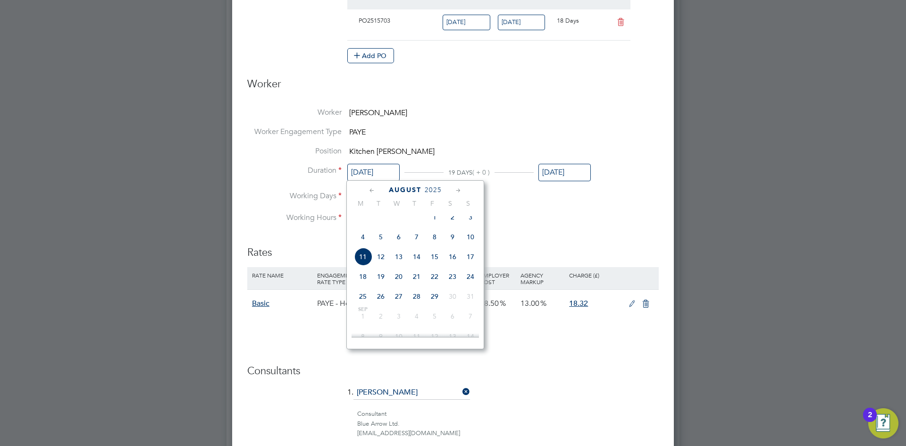
click at [362, 244] on span "4" at bounding box center [363, 237] width 18 height 18
type input "[DATE]"
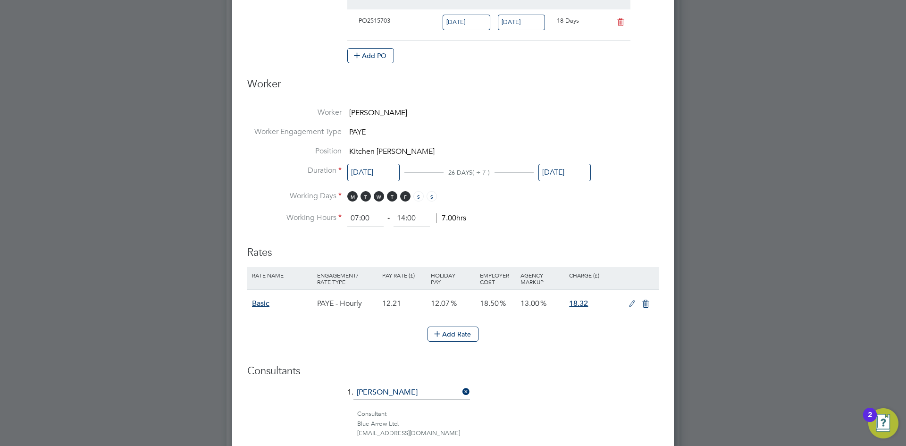
click at [515, 217] on li "Working Hours 07:00 ‐ 14:00 7.00hrs" at bounding box center [452, 218] width 411 height 17
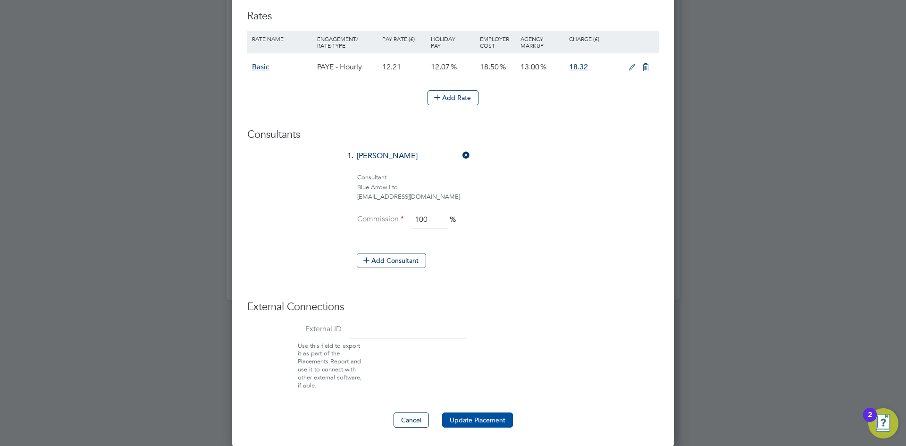
click at [467, 421] on button "Update Placement" at bounding box center [477, 419] width 71 height 15
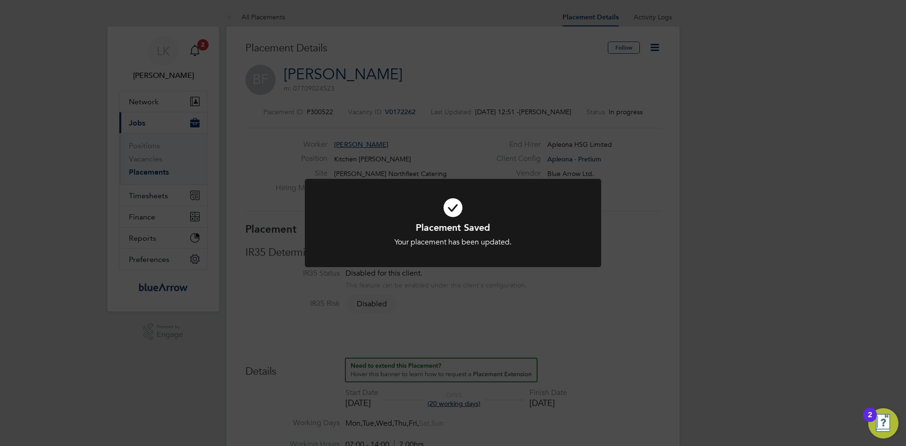
drag, startPoint x: 456, startPoint y: 348, endPoint x: 453, endPoint y: 344, distance: 5.1
click at [455, 348] on div "Placement Saved Your placement has been updated. Cancel Okay" at bounding box center [453, 223] width 906 height 446
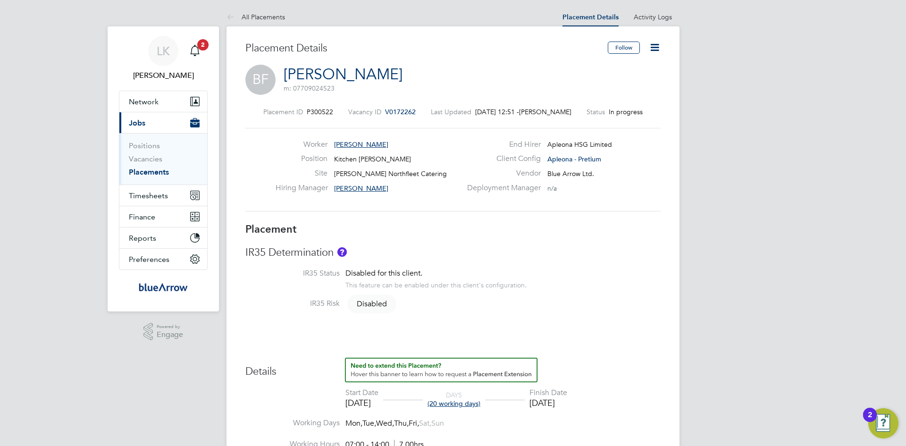
click at [656, 50] on icon at bounding box center [655, 48] width 12 height 12
click at [452, 69] on div "BF [PERSON_NAME] m: 07709024523" at bounding box center [452, 81] width 415 height 32
click at [164, 198] on span "Timesheets" at bounding box center [148, 195] width 39 height 9
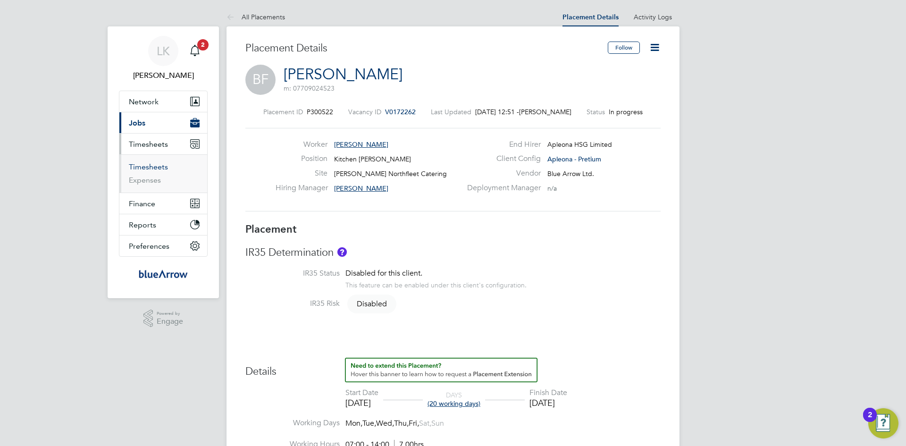
click at [145, 164] on link "Timesheets" at bounding box center [148, 166] width 39 height 9
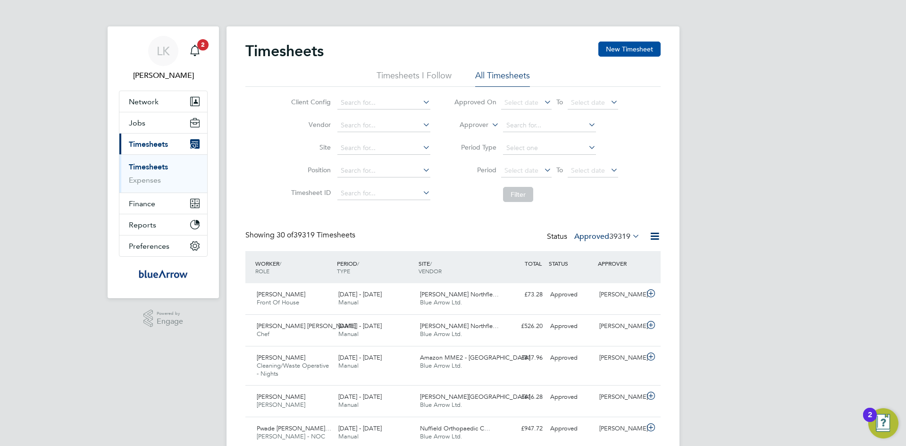
click at [630, 51] on button "New Timesheet" at bounding box center [629, 49] width 62 height 15
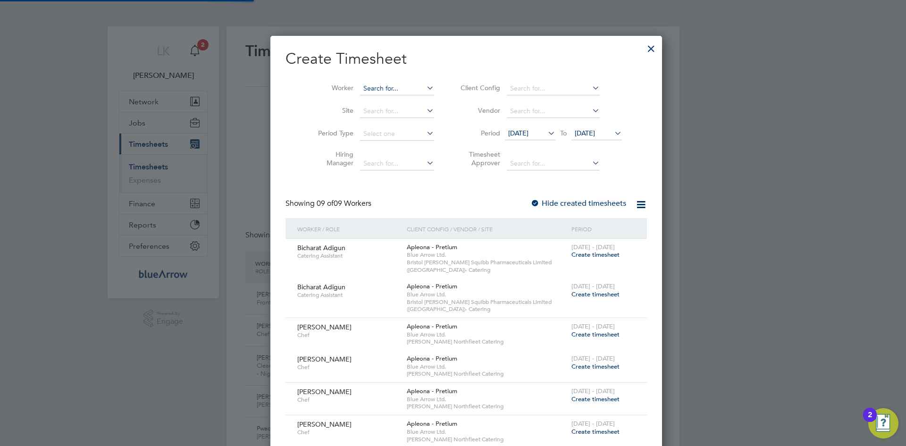
click at [360, 88] on input at bounding box center [397, 88] width 74 height 13
type input "[PERSON_NAME]"
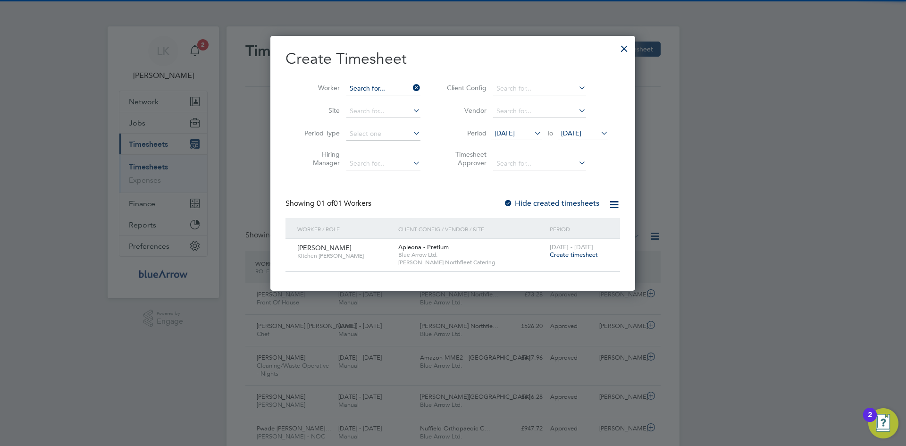
click at [360, 88] on input at bounding box center [383, 88] width 74 height 13
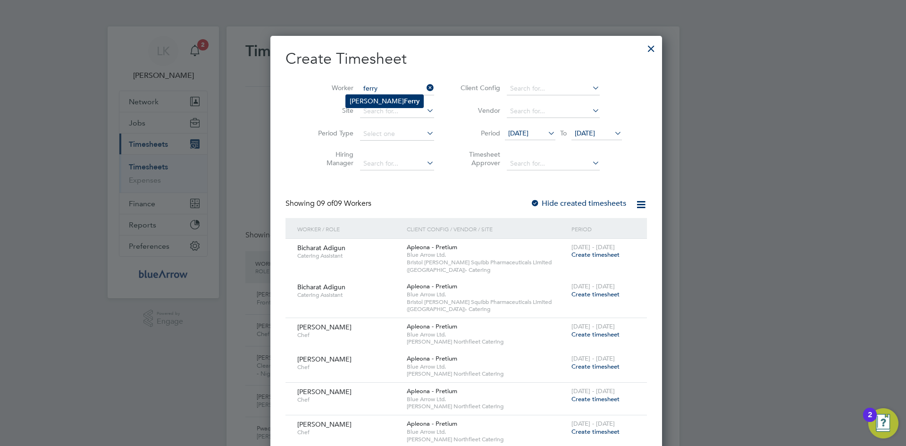
click at [358, 96] on li "[PERSON_NAME]" at bounding box center [384, 101] width 77 height 13
type input "[PERSON_NAME]"
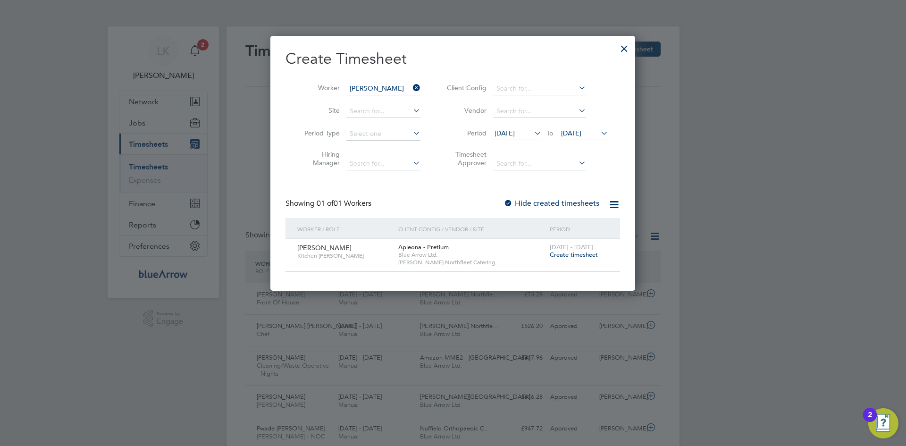
click at [504, 130] on span "[DATE]" at bounding box center [504, 133] width 20 height 8
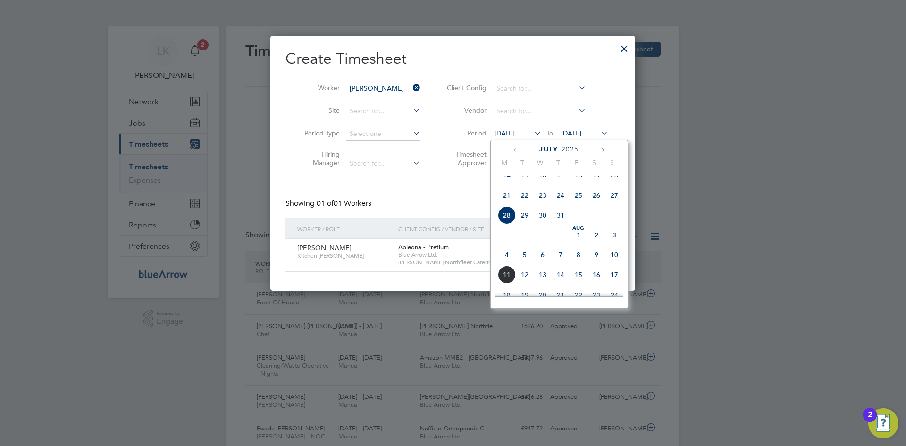
click at [506, 264] on span "4" at bounding box center [507, 255] width 18 height 18
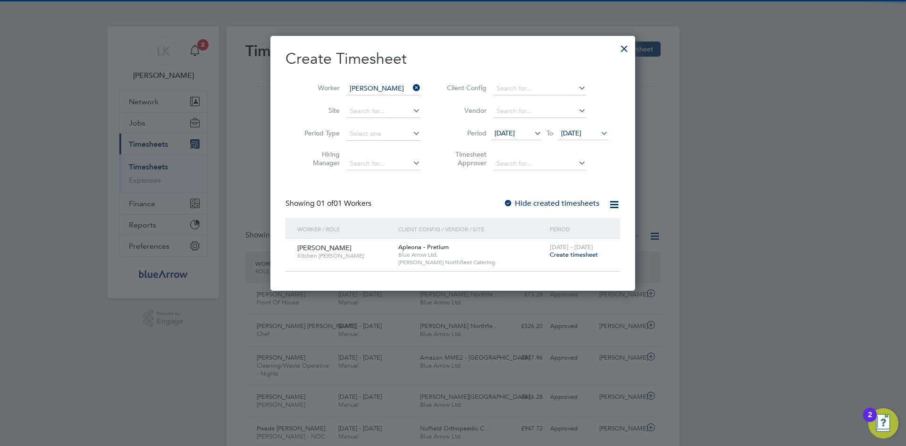
click at [564, 131] on span "[DATE]" at bounding box center [571, 133] width 20 height 8
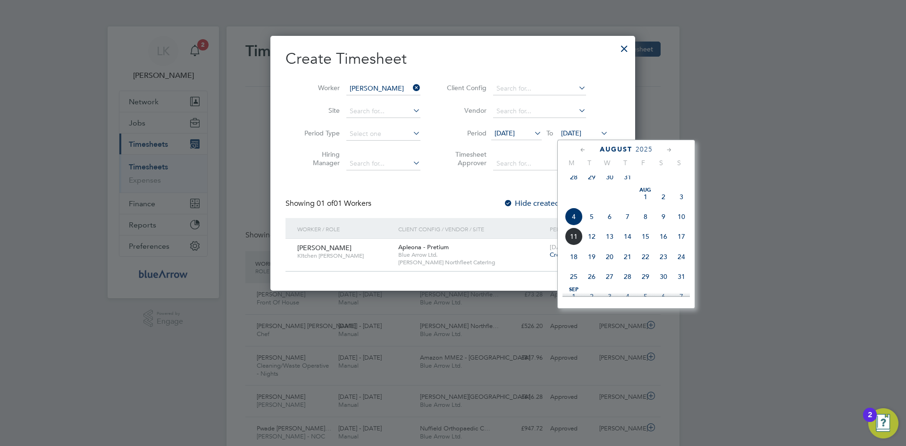
click at [683, 223] on span "10" at bounding box center [681, 217] width 18 height 18
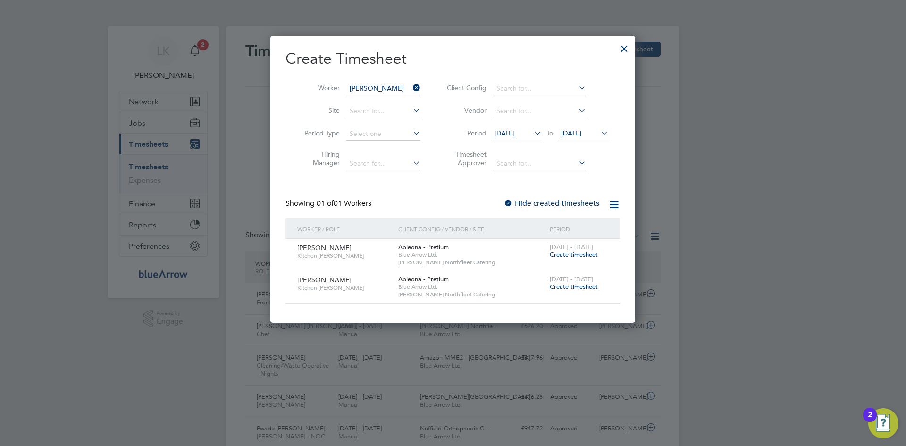
click at [562, 284] on span "Create timesheet" at bounding box center [574, 287] width 48 height 8
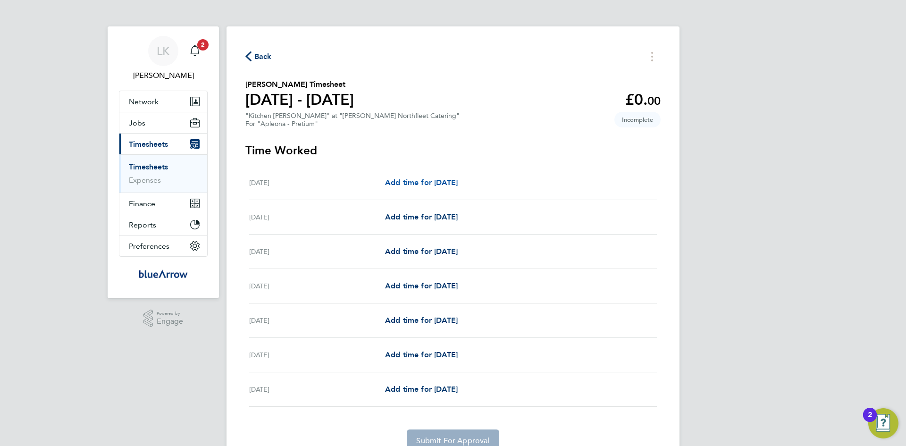
click at [396, 181] on span "Add time for [DATE]" at bounding box center [421, 182] width 73 height 9
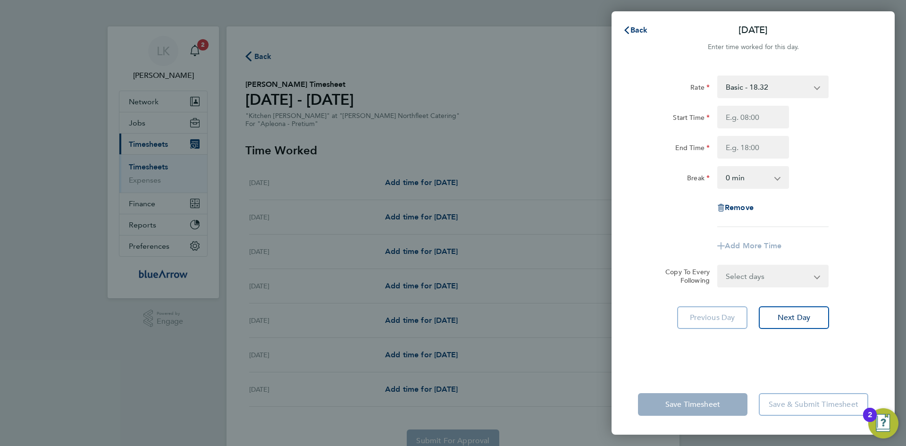
click at [750, 90] on select "Basic - 18.32" at bounding box center [767, 86] width 98 height 21
click at [745, 120] on input "Start Time" at bounding box center [753, 117] width 72 height 23
type input "06:30"
type input "14:00"
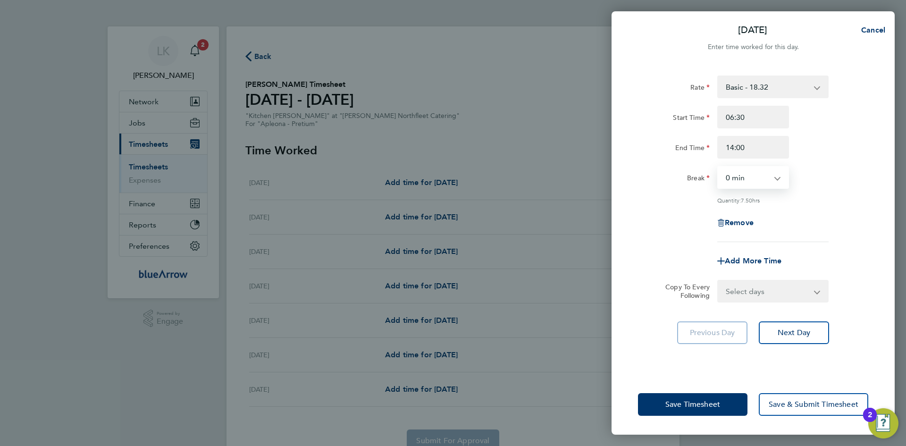
select select "30"
click at [781, 401] on span "Save & Submit Timesheet" at bounding box center [813, 404] width 90 height 9
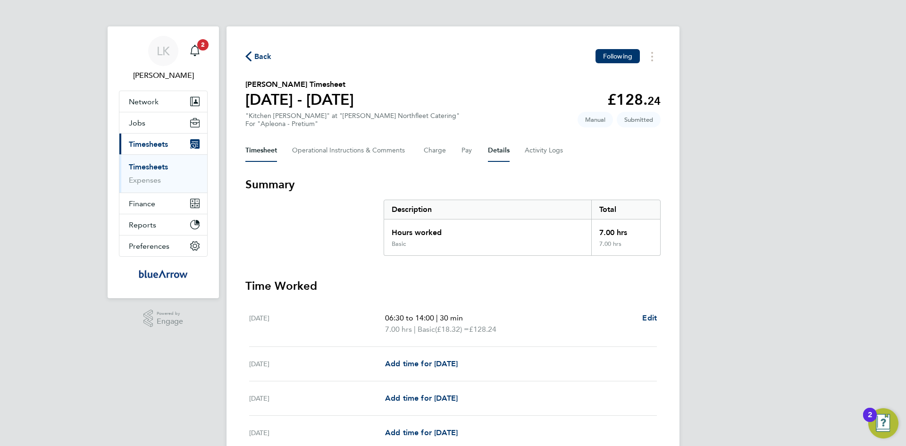
drag, startPoint x: 492, startPoint y: 146, endPoint x: 496, endPoint y: 154, distance: 8.7
click at [492, 146] on button "Details" at bounding box center [499, 150] width 22 height 23
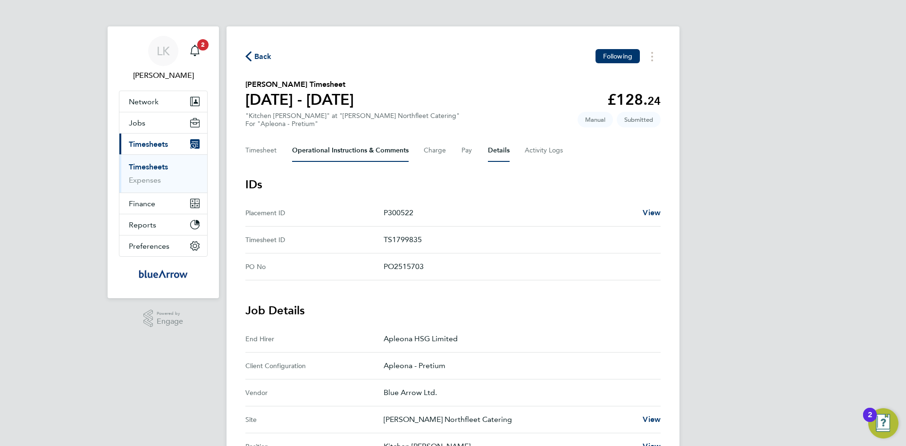
click at [317, 152] on Comments-tab "Operational Instructions & Comments" at bounding box center [350, 150] width 117 height 23
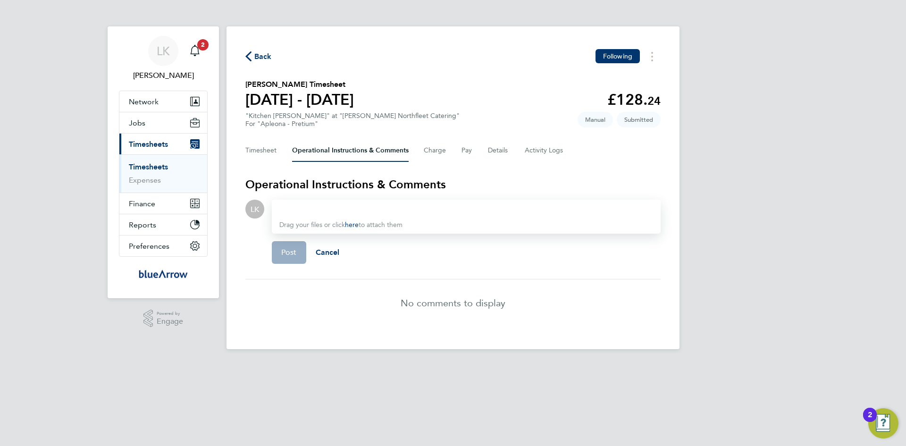
click at [304, 205] on div at bounding box center [466, 208] width 374 height 11
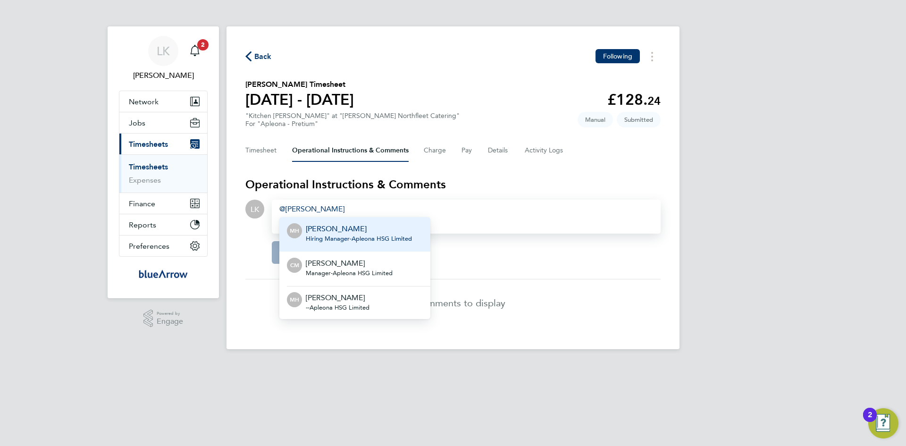
click at [323, 228] on p "[PERSON_NAME]" at bounding box center [359, 228] width 106 height 11
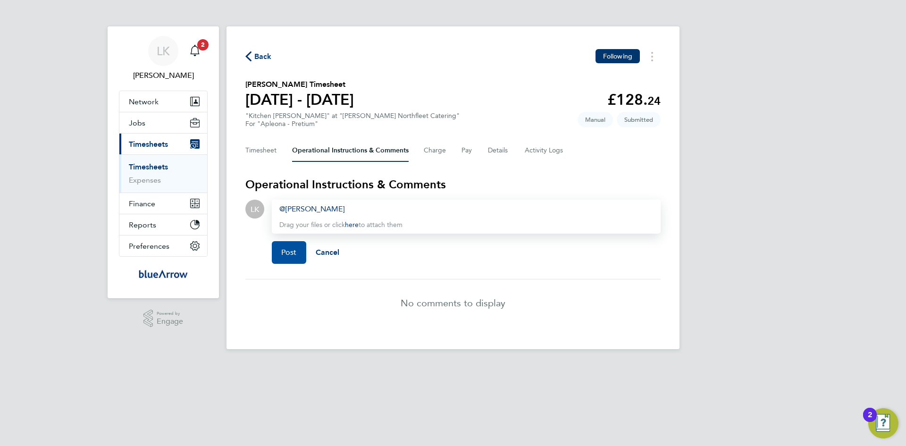
click at [281, 256] on span "Post" at bounding box center [289, 252] width 16 height 9
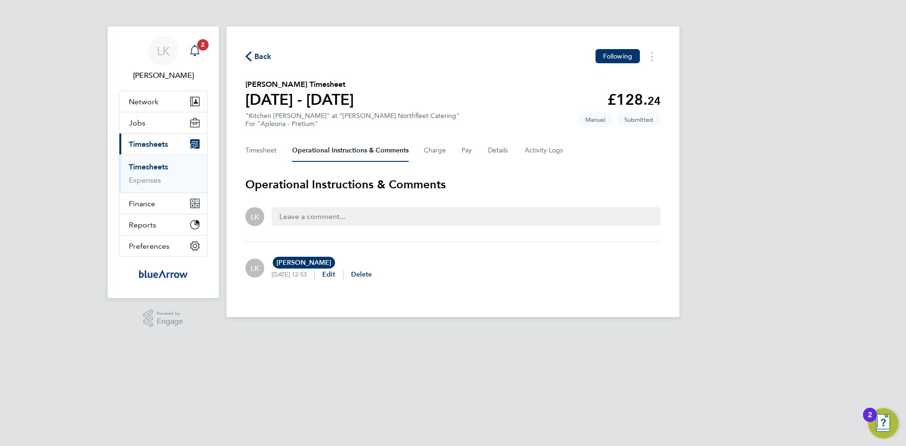
click at [191, 49] on icon "Main navigation" at bounding box center [194, 50] width 11 height 11
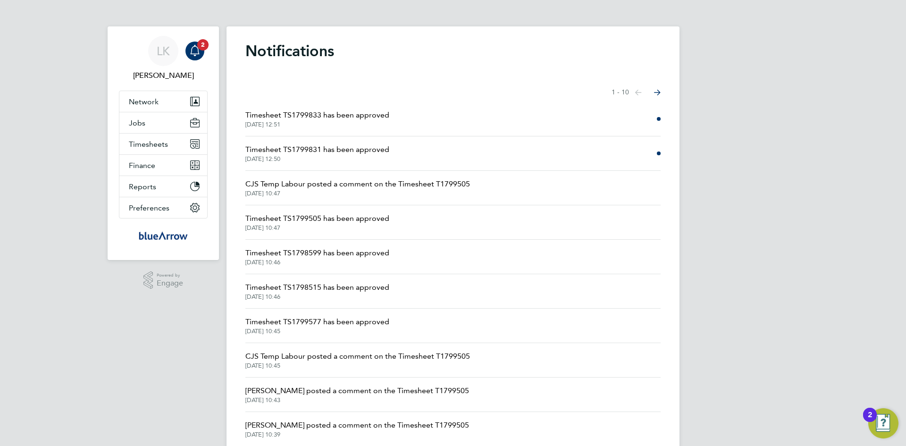
click at [296, 115] on span "Timesheet TS1799833 has been approved" at bounding box center [317, 114] width 144 height 11
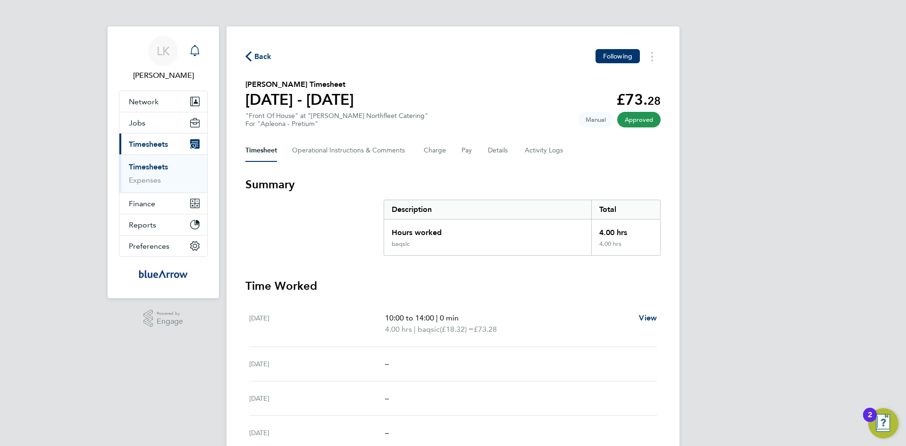
click at [196, 50] on icon "Main navigation" at bounding box center [194, 50] width 11 height 11
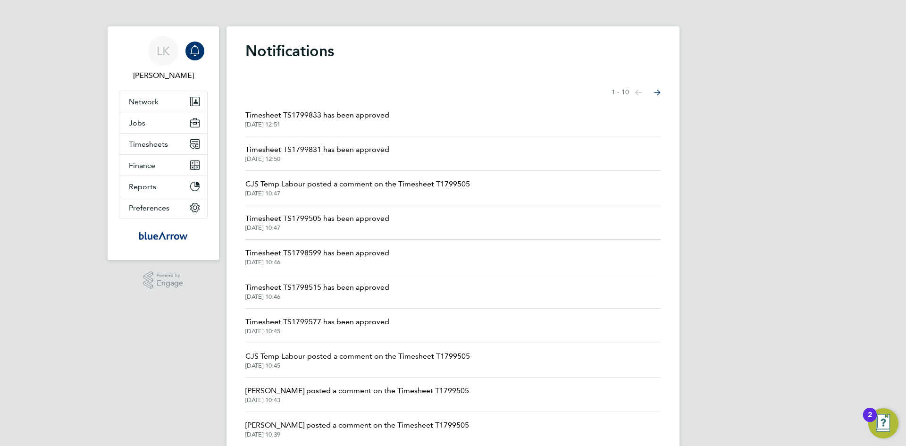
click at [329, 146] on span "Timesheet TS1799831 has been approved" at bounding box center [317, 149] width 144 height 11
